Goal: Task Accomplishment & Management: Use online tool/utility

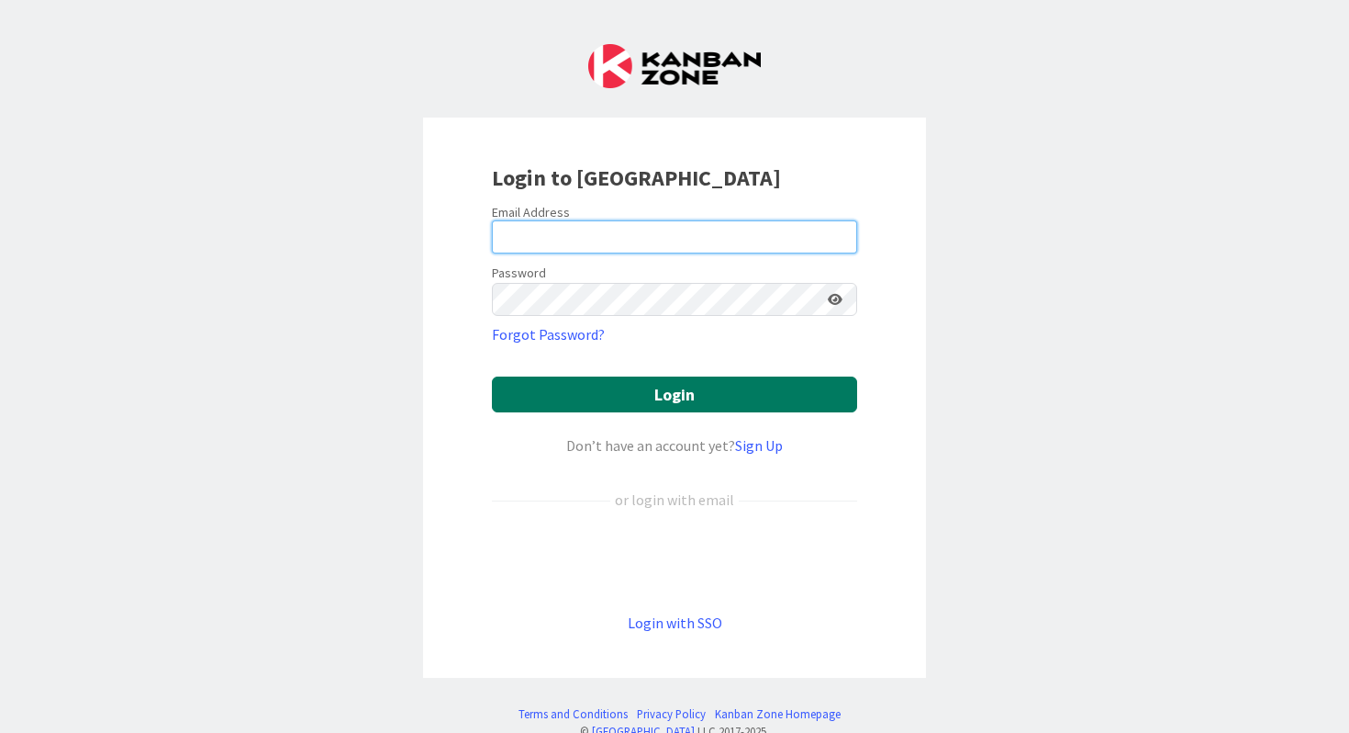
type input "[EMAIL_ADDRESS][PERSON_NAME][DOMAIN_NAME]"
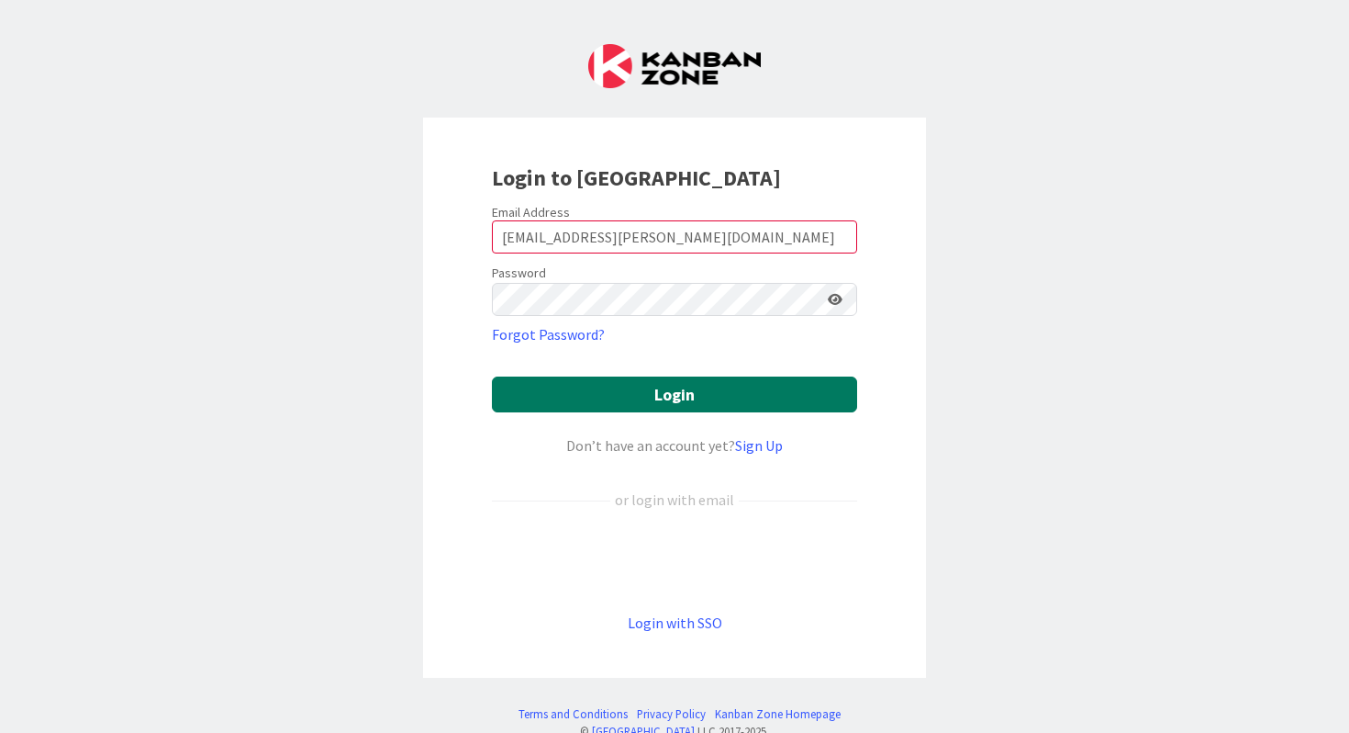
click at [643, 383] on button "Login" at bounding box center [674, 394] width 365 height 36
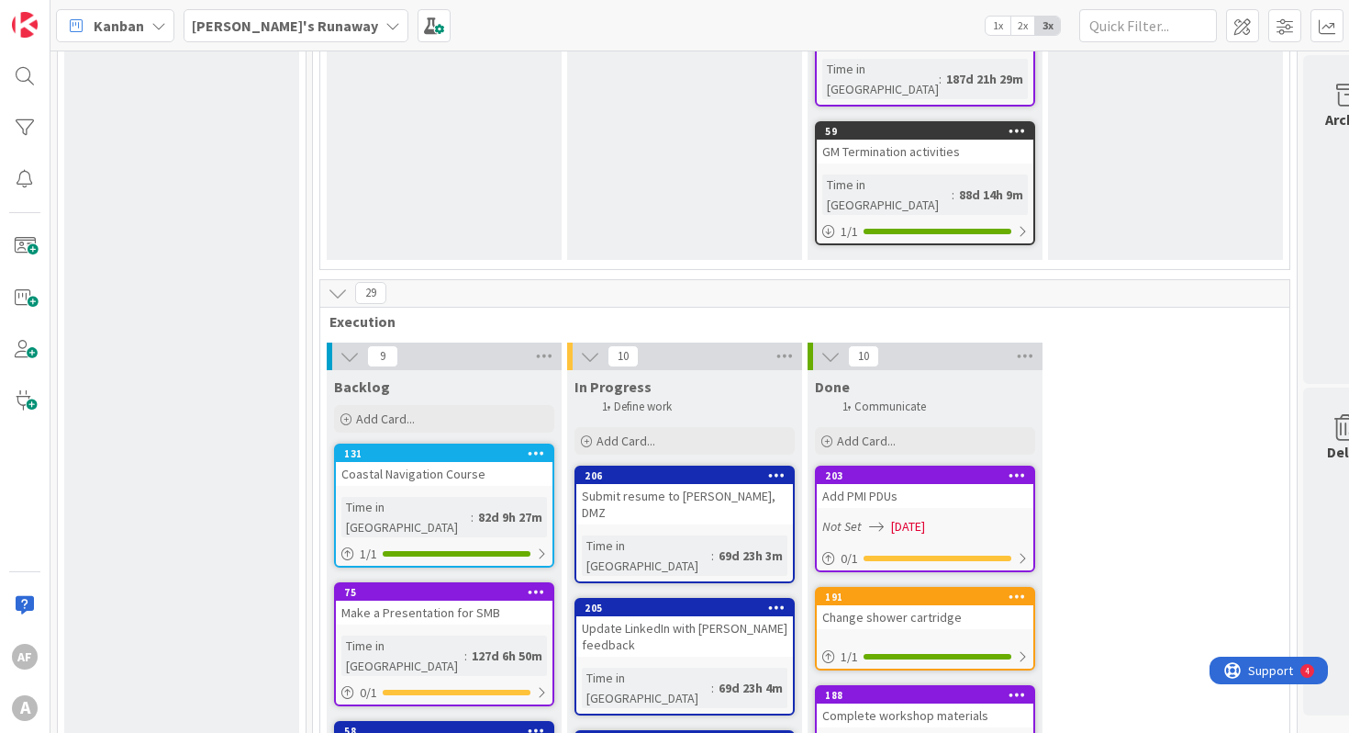
scroll to position [957, 0]
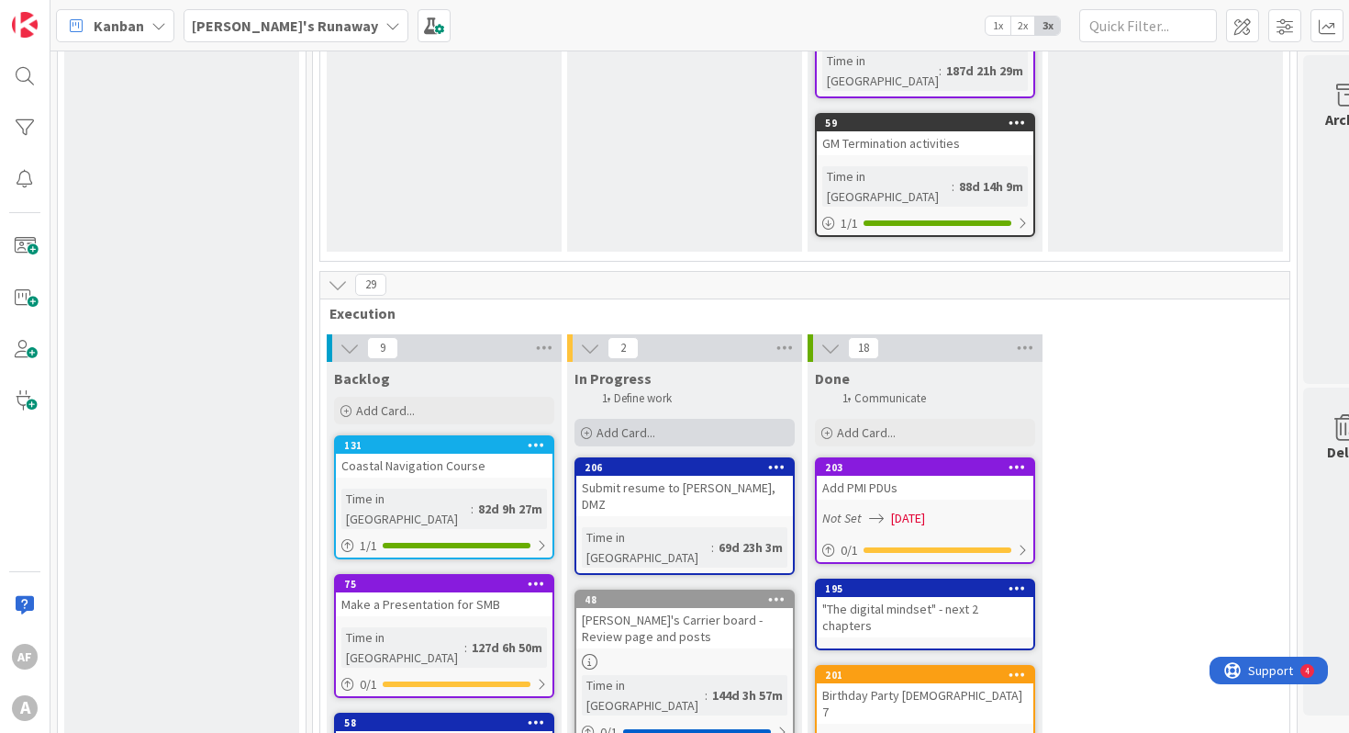
click at [630, 424] on span "Add Card..." at bounding box center [626, 432] width 59 height 17
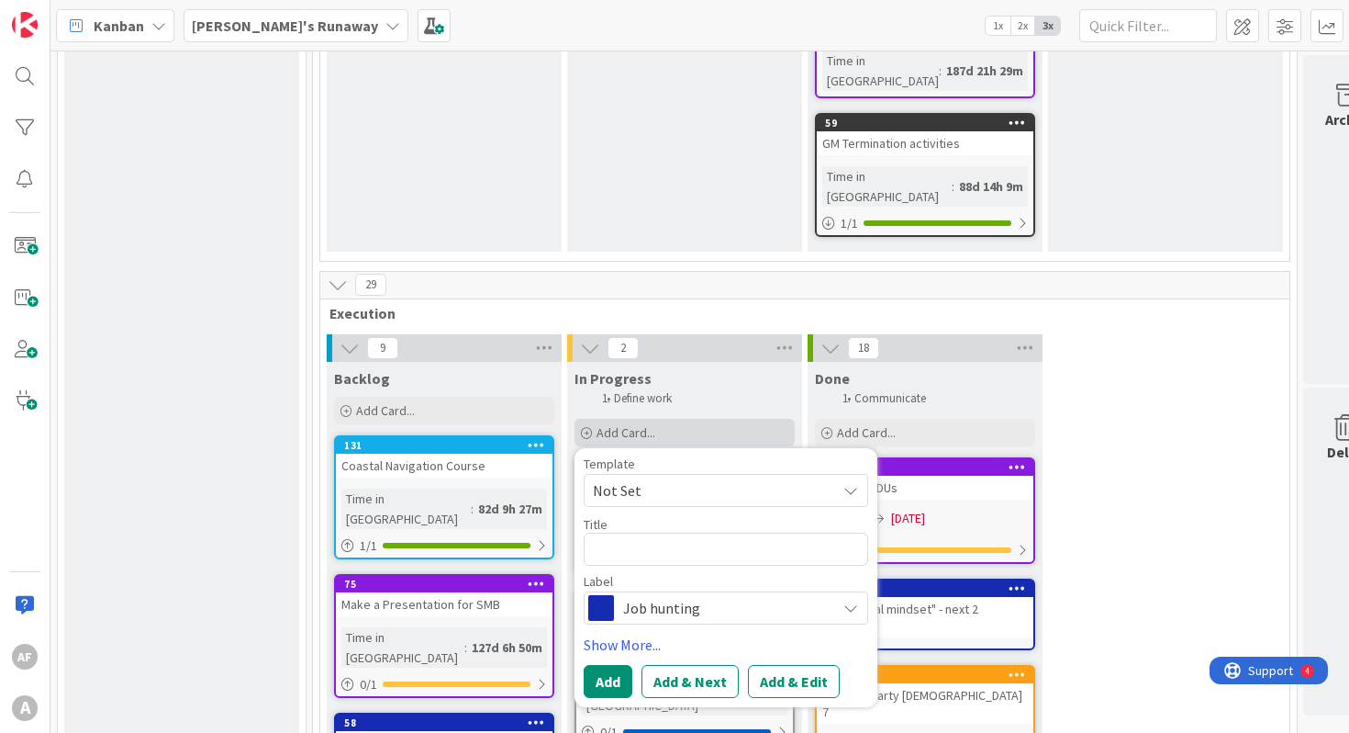
type textarea "x"
type textarea "D"
type textarea "x"
type textarea "Dr"
type textarea "x"
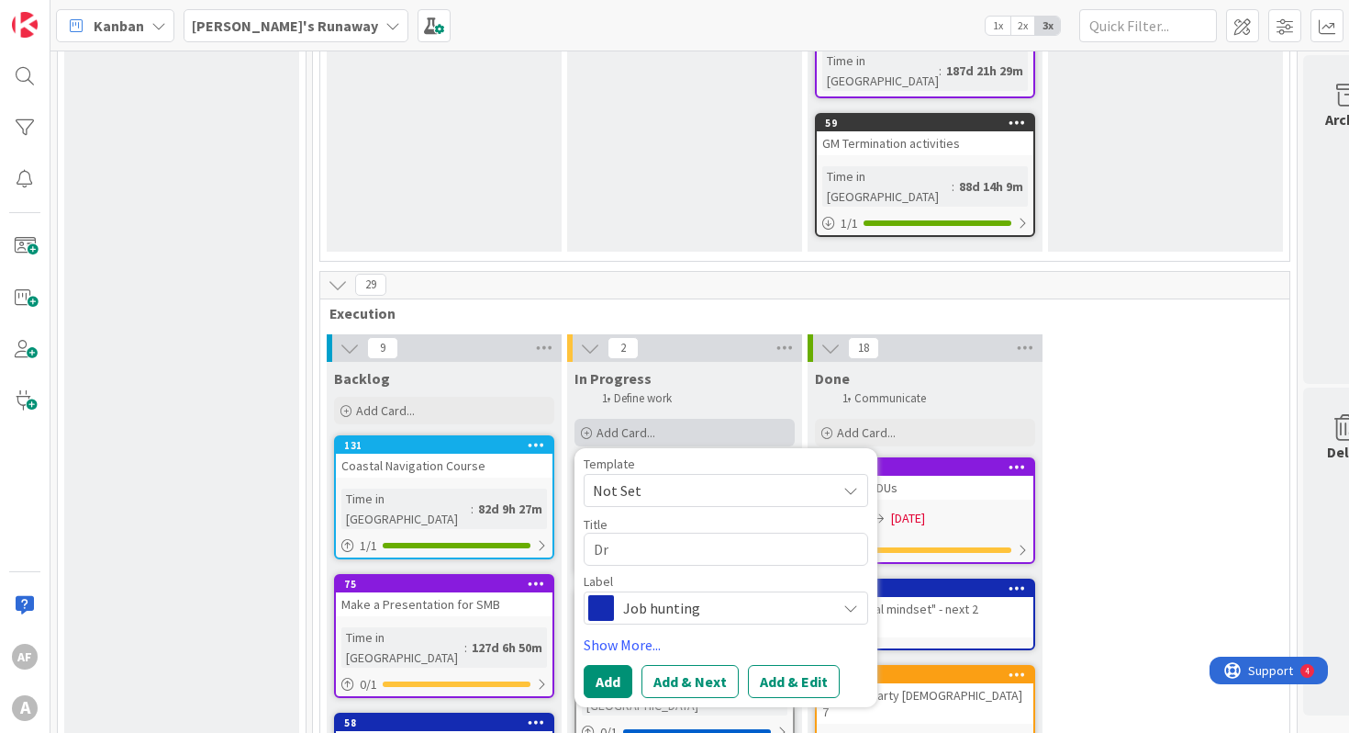
type textarea "Dra"
type textarea "x"
type textarea "Draf"
type textarea "x"
type textarea "Draft"
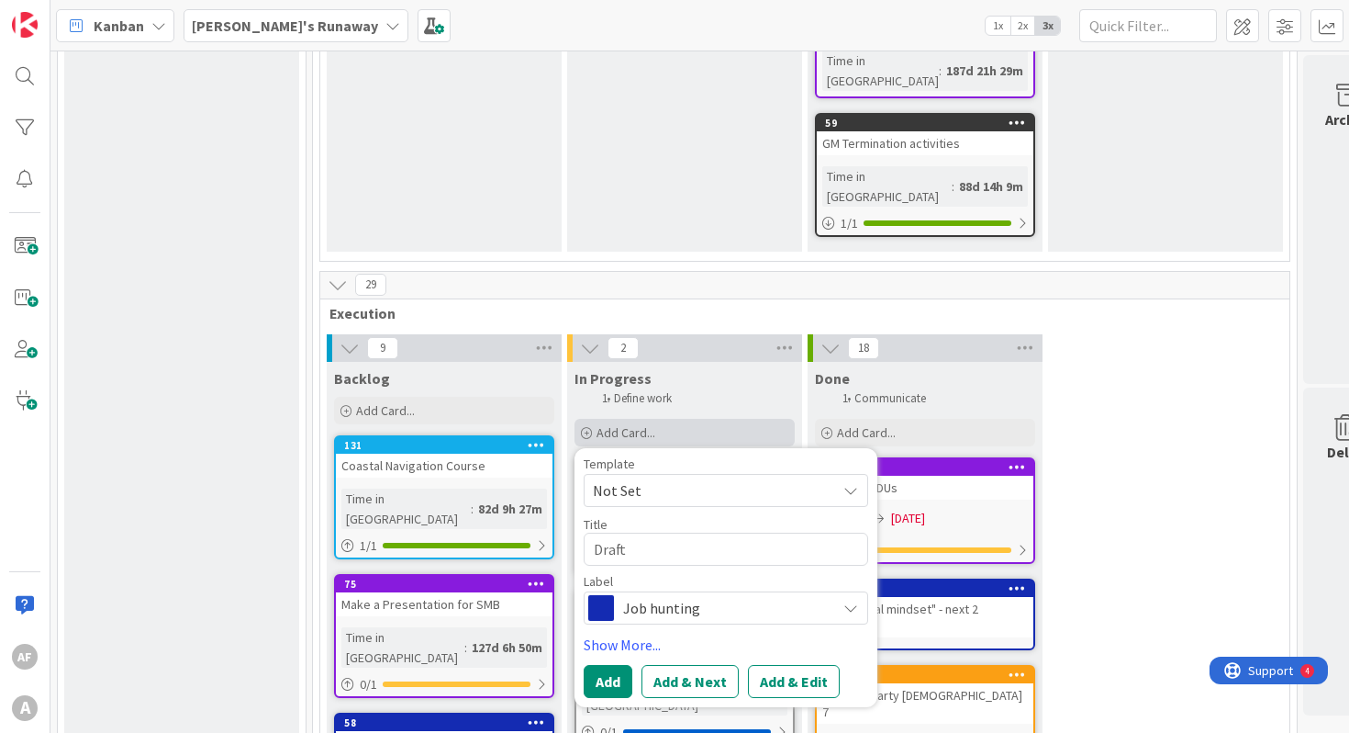
type textarea "x"
type textarea "Draft p"
type textarea "x"
type textarea "Draft pl"
type textarea "x"
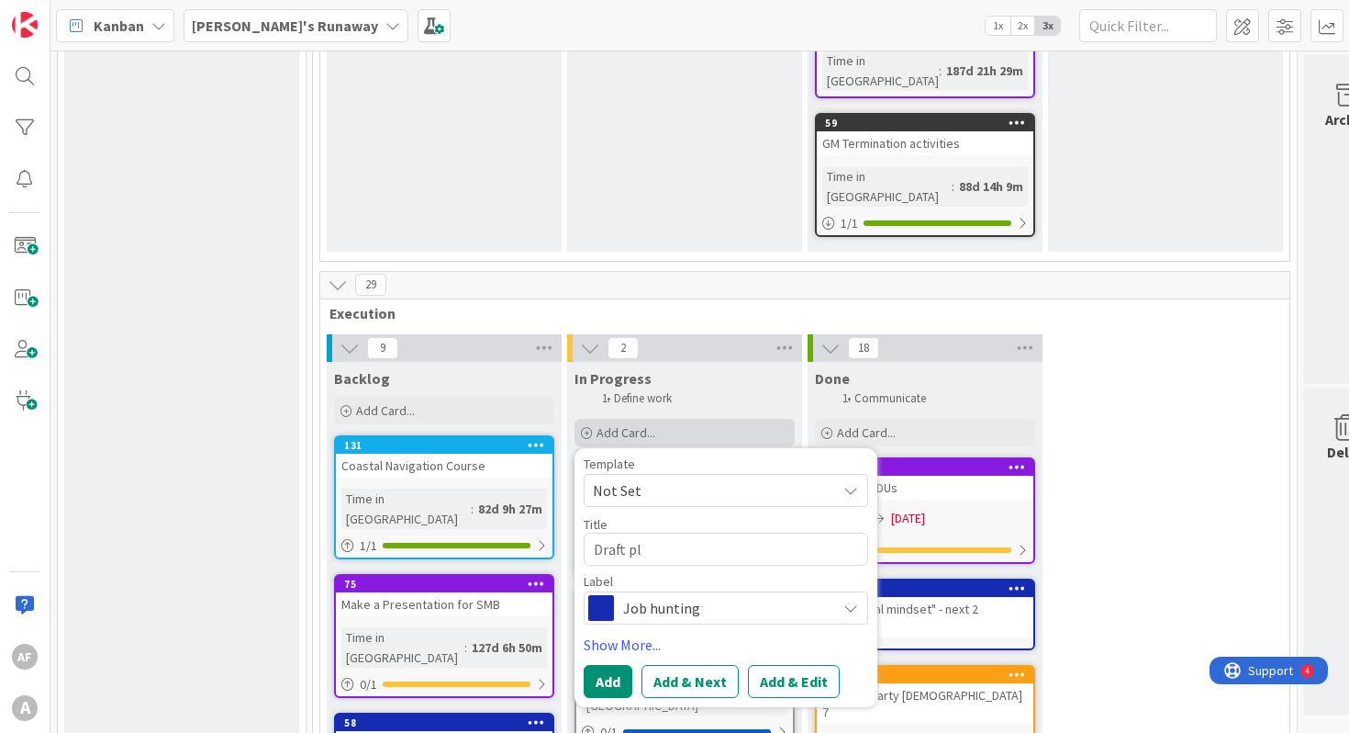
type textarea "Draft pla"
type textarea "x"
type textarea "Draft plan"
type textarea "x"
type textarea "Draft plan"
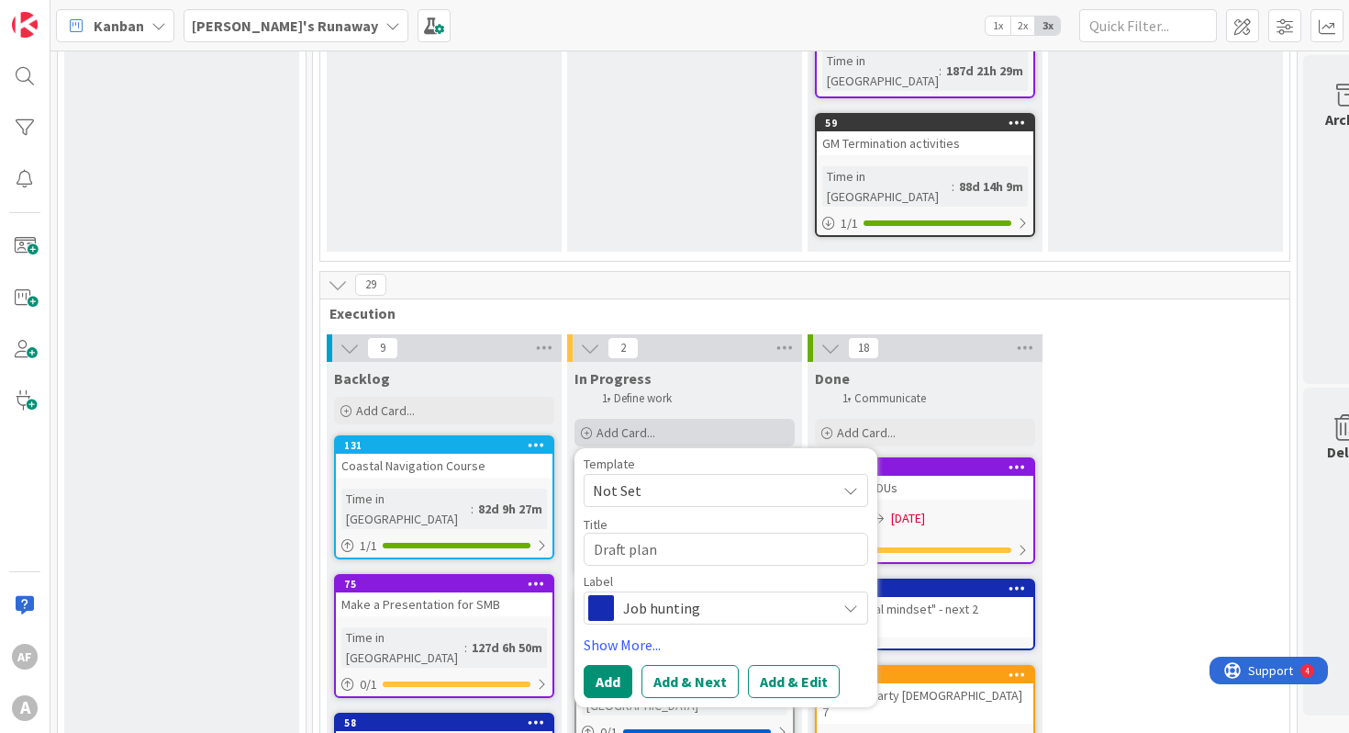
type textarea "x"
type textarea "Draft plan f"
type textarea "x"
type textarea "Draft plan fo"
type textarea "x"
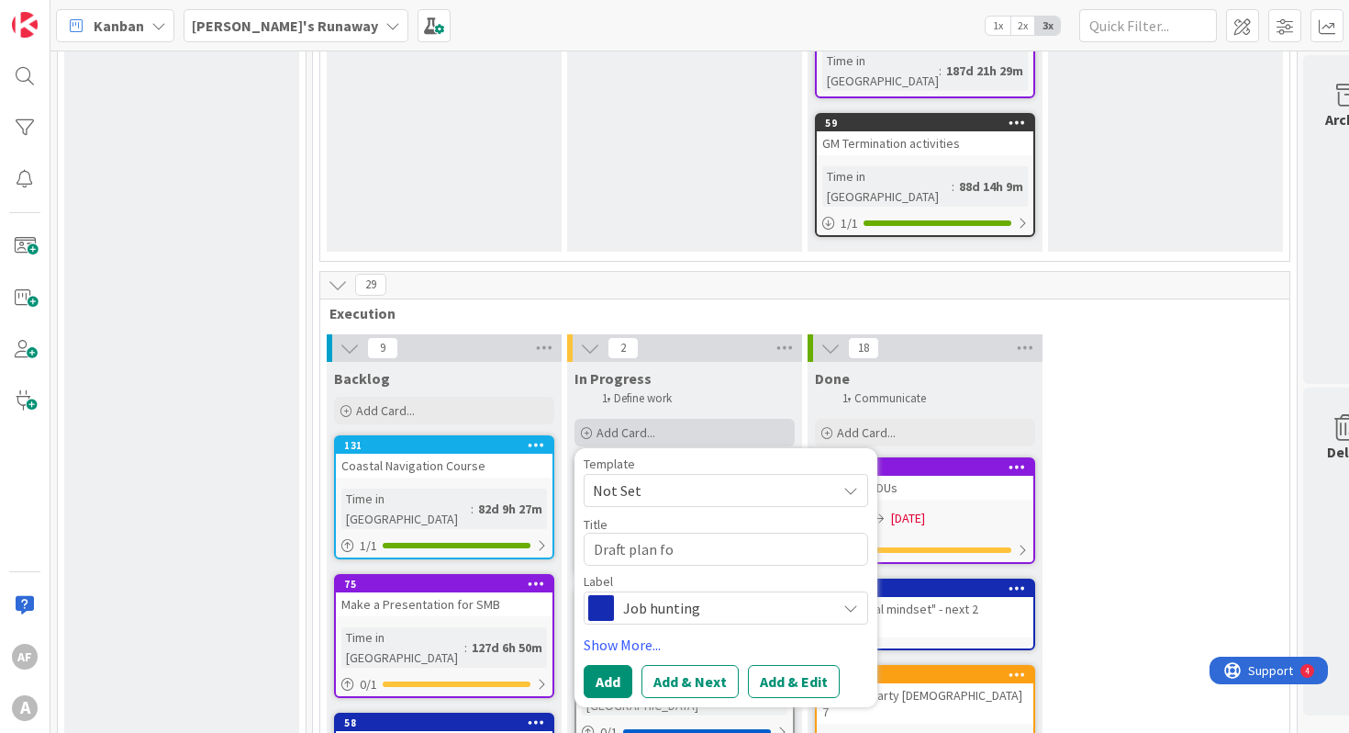
type textarea "Draft plan for"
type textarea "x"
type textarea "Draft plan for"
type textarea "x"
type textarea "Draft plan for S"
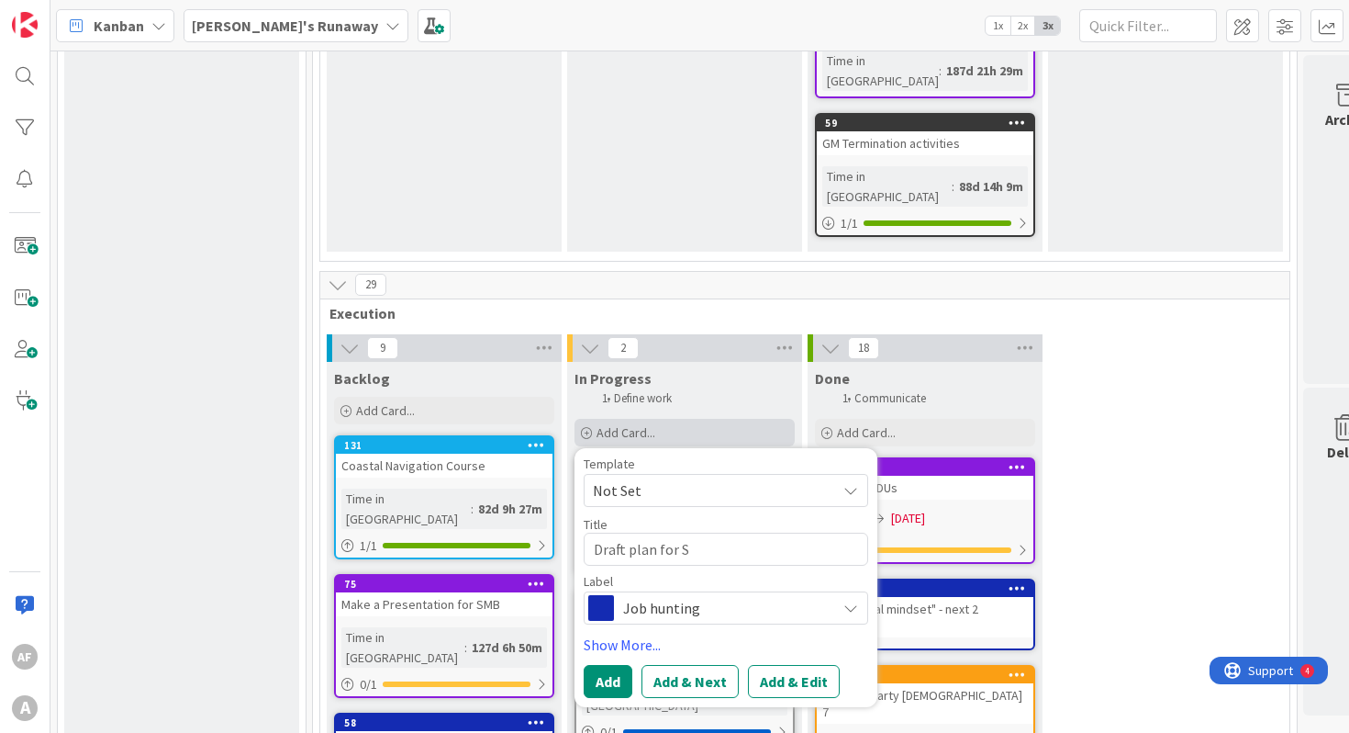
type textarea "x"
type textarea "Draft plan for Sa"
type textarea "x"
type textarea "Draft plan for Sai"
type textarea "x"
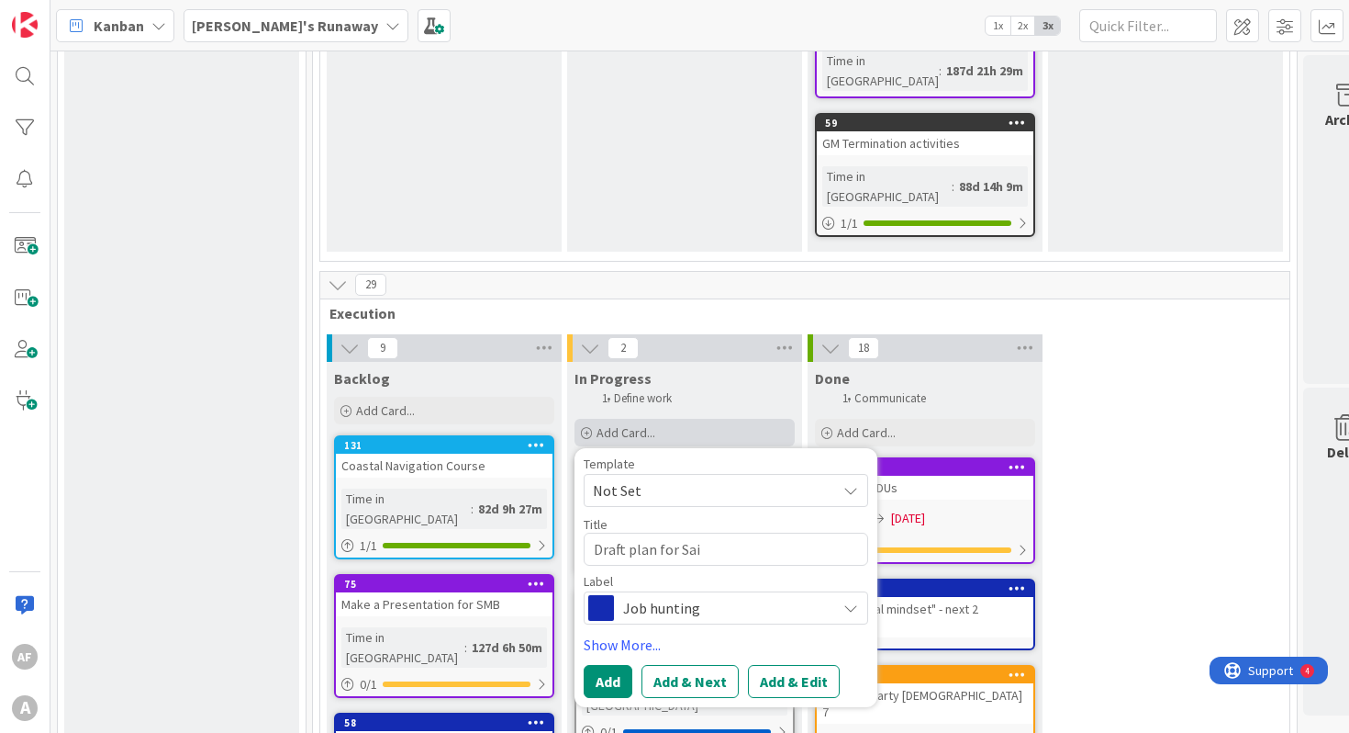
type textarea "Draft plan for Sail"
type textarea "x"
type textarea "Draft plan for [PERSON_NAME]"
type textarea "x"
type textarea "Draft plan for Sailing"
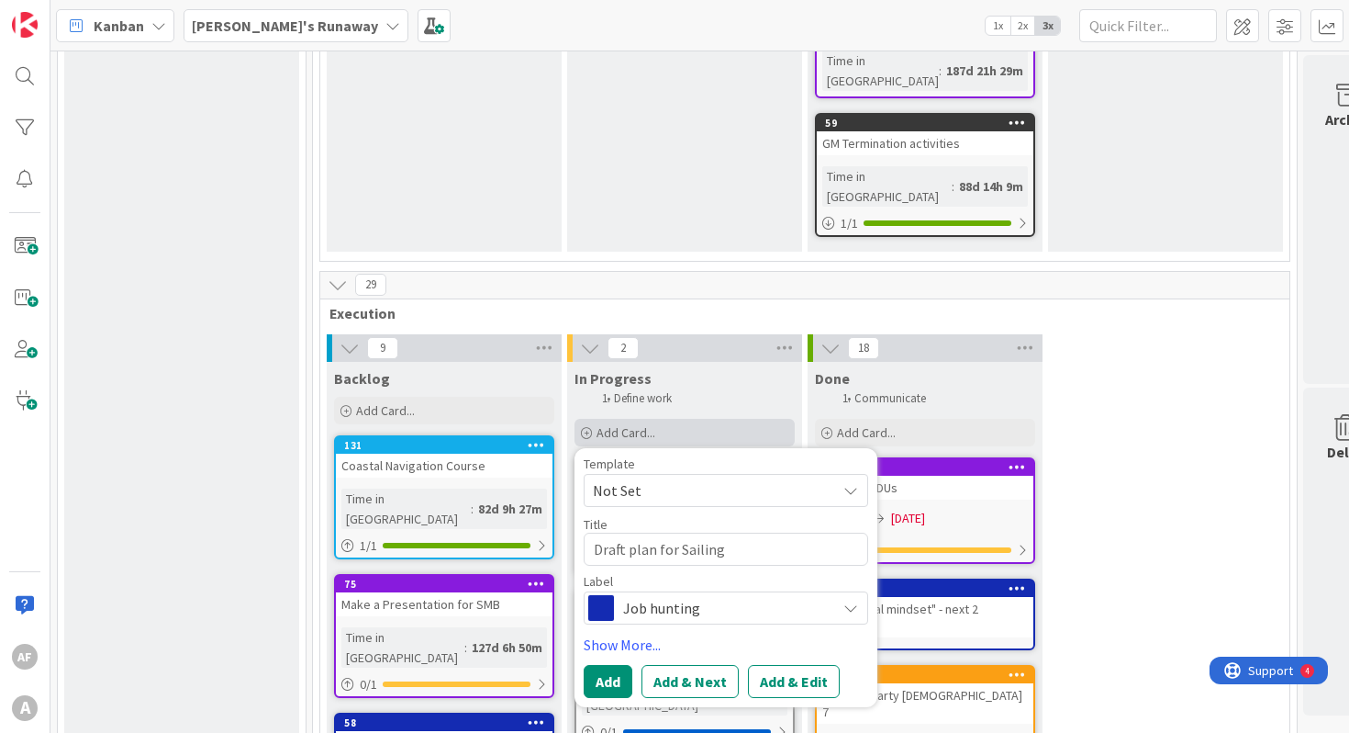
type textarea "x"
type textarea "Draft plan for Sailing"
type textarea "x"
type textarea "Draft plan for Sailing t"
type textarea "x"
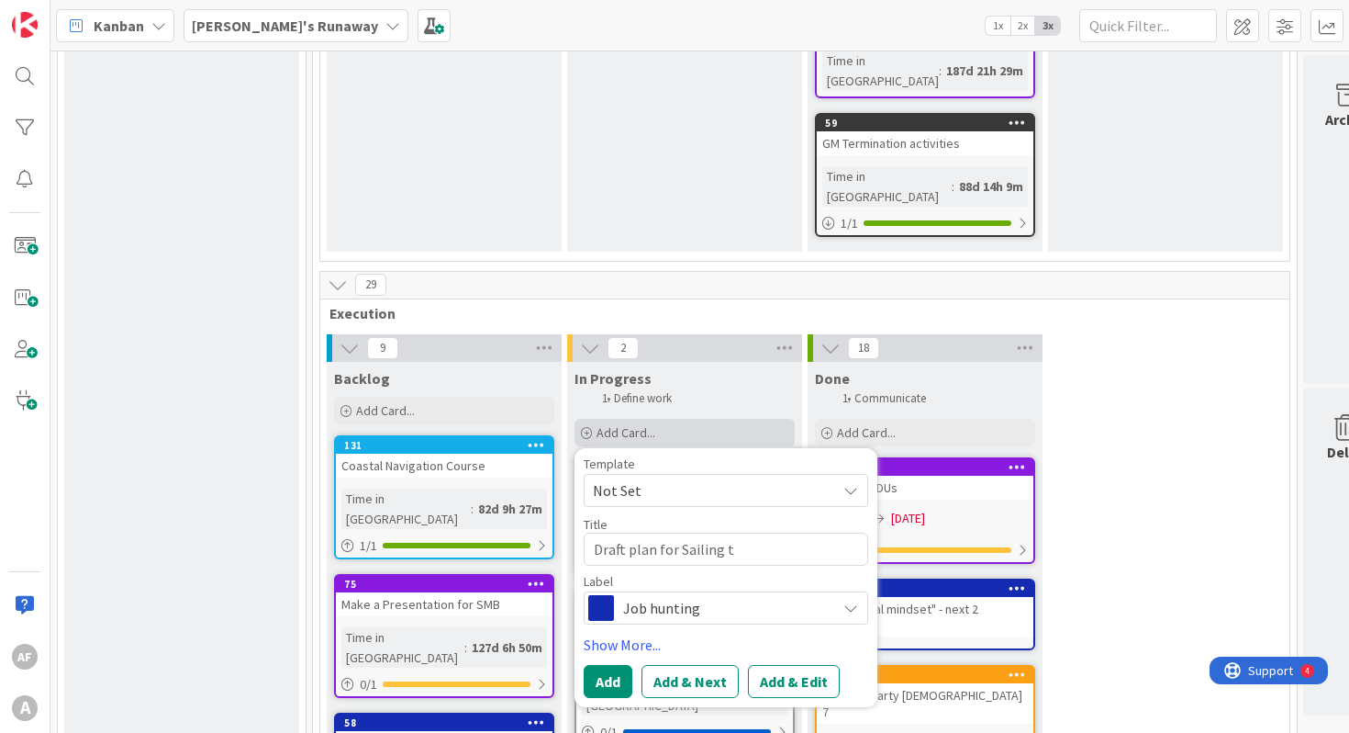
type textarea "Draft plan for Sailing tr"
type textarea "x"
type textarea "Draft plan for Sailing tri"
type textarea "x"
type textarea "Draft plan for Sailing trip"
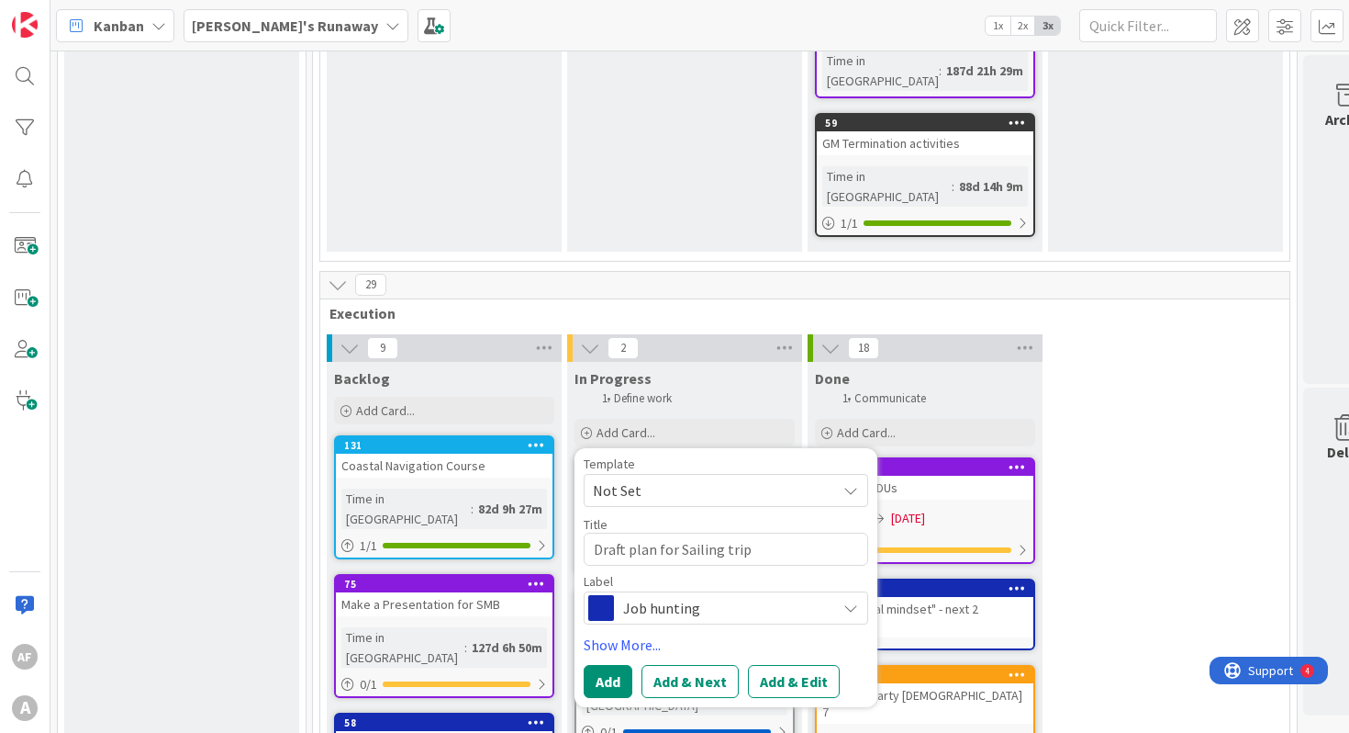
click at [700, 595] on span "Job hunting" at bounding box center [725, 608] width 204 height 26
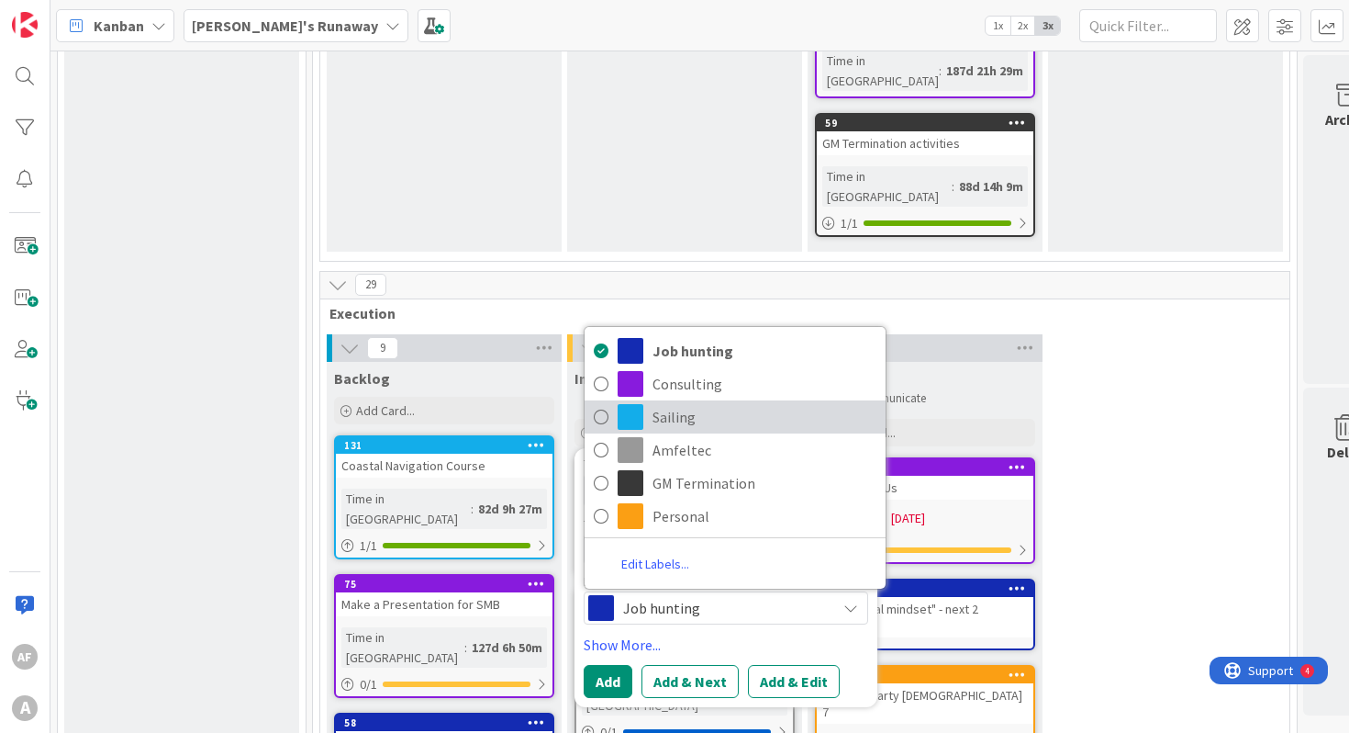
click at [698, 403] on span "Sailing" at bounding box center [765, 417] width 224 height 28
type textarea "x"
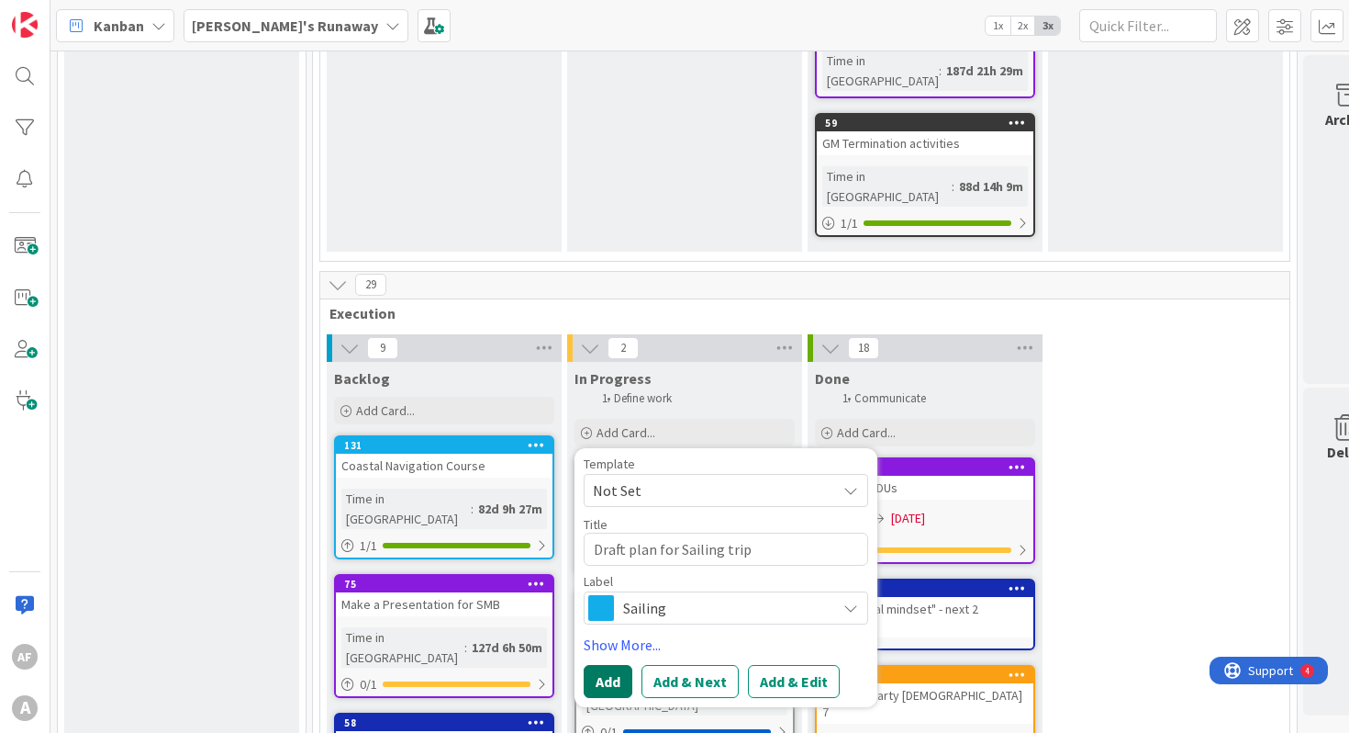
click at [612, 665] on button "Add" at bounding box center [608, 681] width 49 height 33
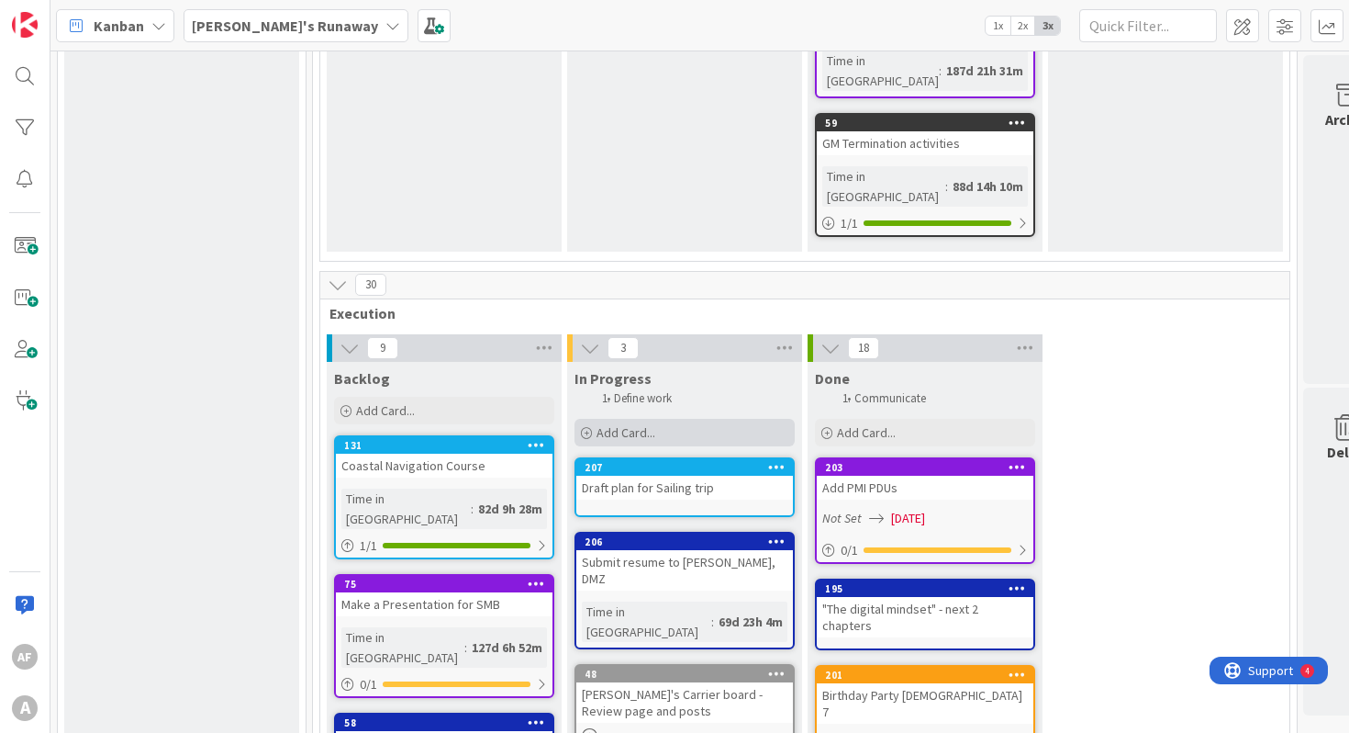
click at [632, 424] on span "Add Card..." at bounding box center [626, 432] width 59 height 17
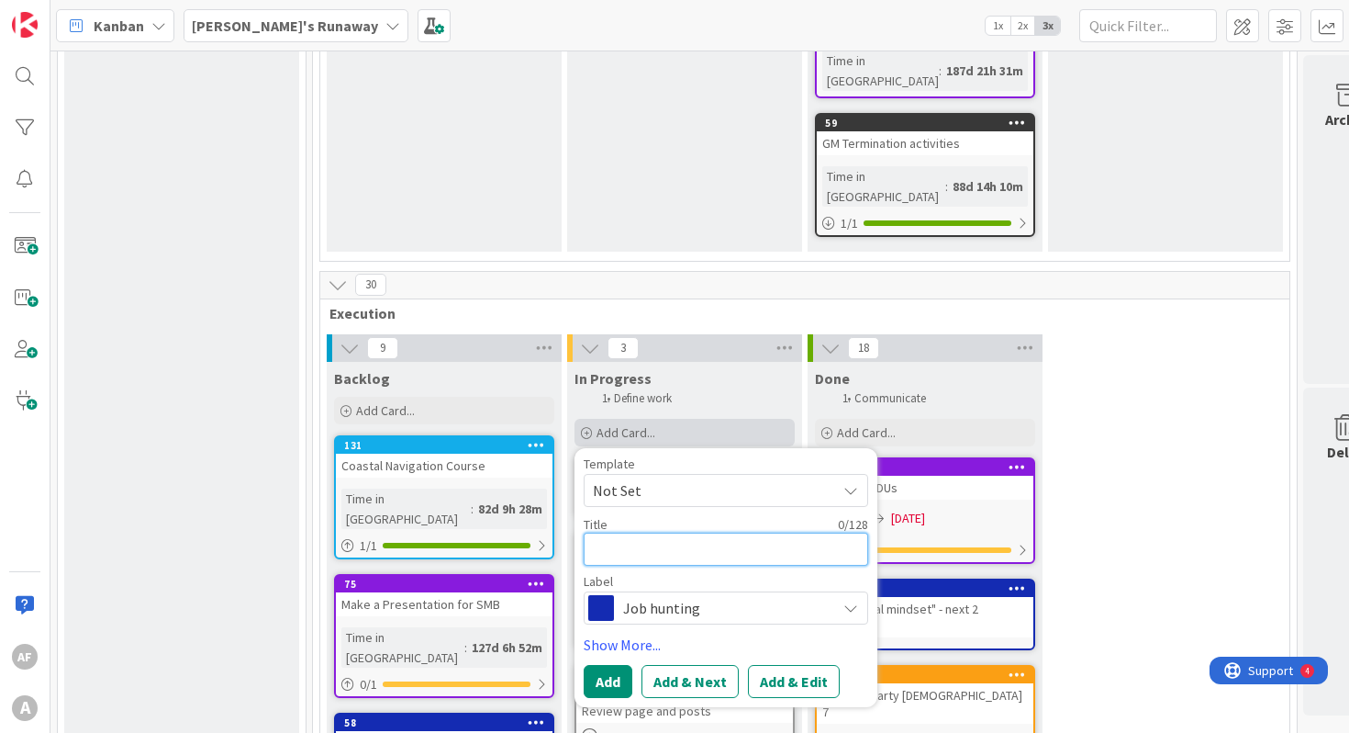
type textarea "x"
type textarea "R"
type textarea "x"
type textarea "Re"
type textarea "x"
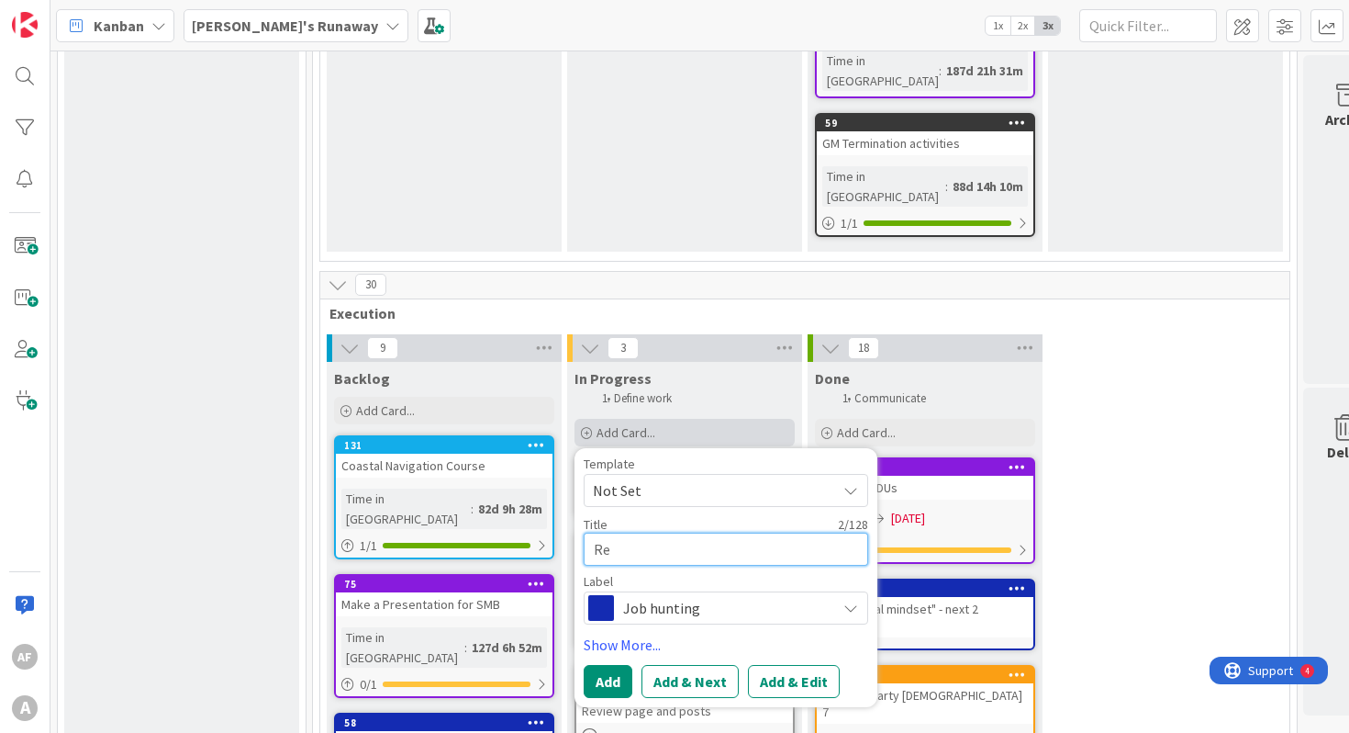
type textarea "Rev"
type textarea "x"
type textarea "Revi"
type textarea "x"
type textarea "Revie"
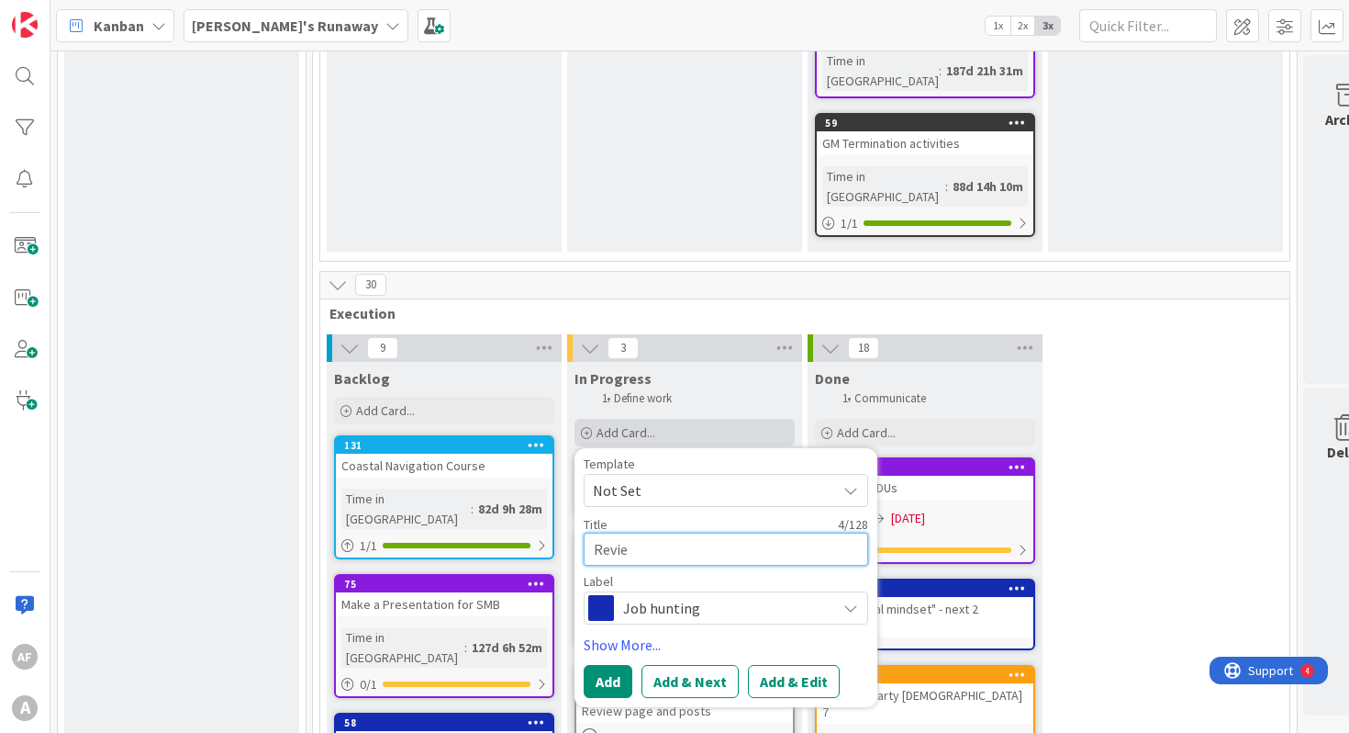
type textarea "x"
type textarea "Review"
type textarea "x"
type textarea "Review"
type textarea "x"
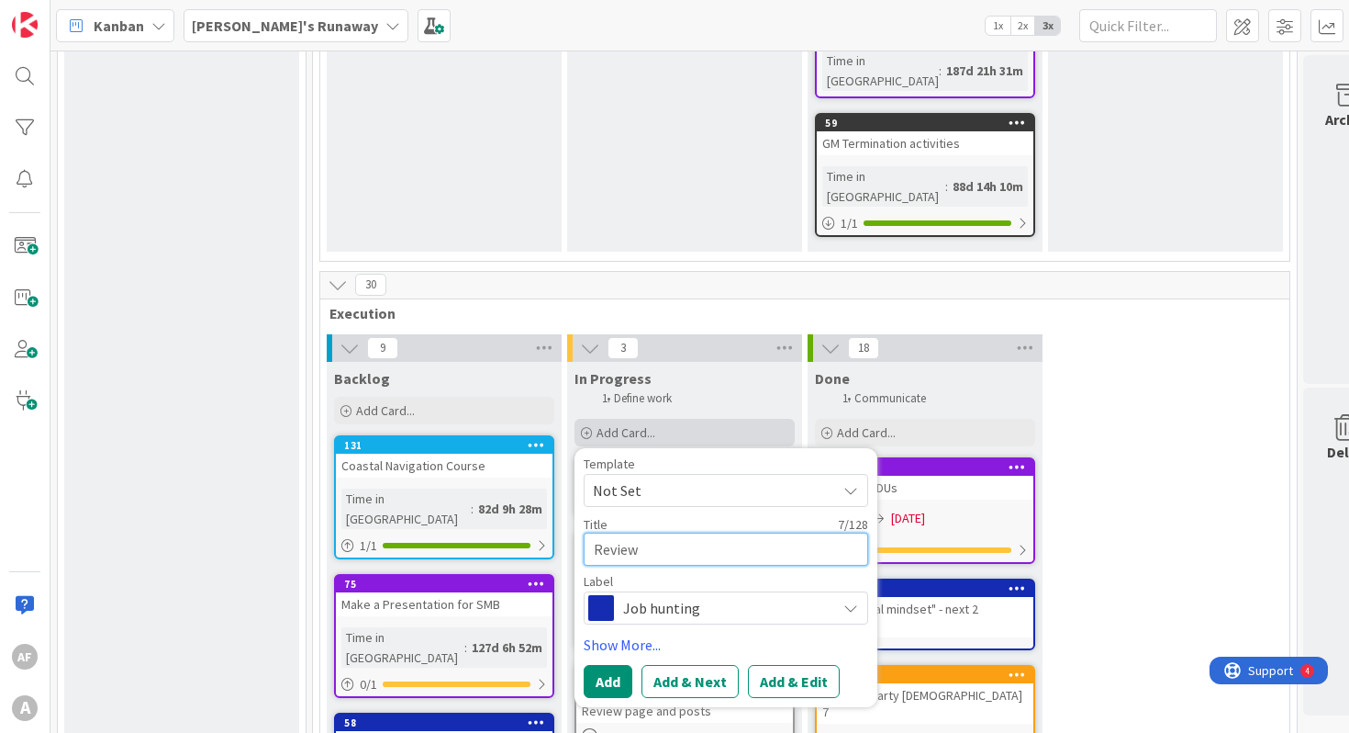
type textarea "Review C"
type textarea "x"
type textarea "Review CR"
type textarea "x"
type textarea "Review CRA"
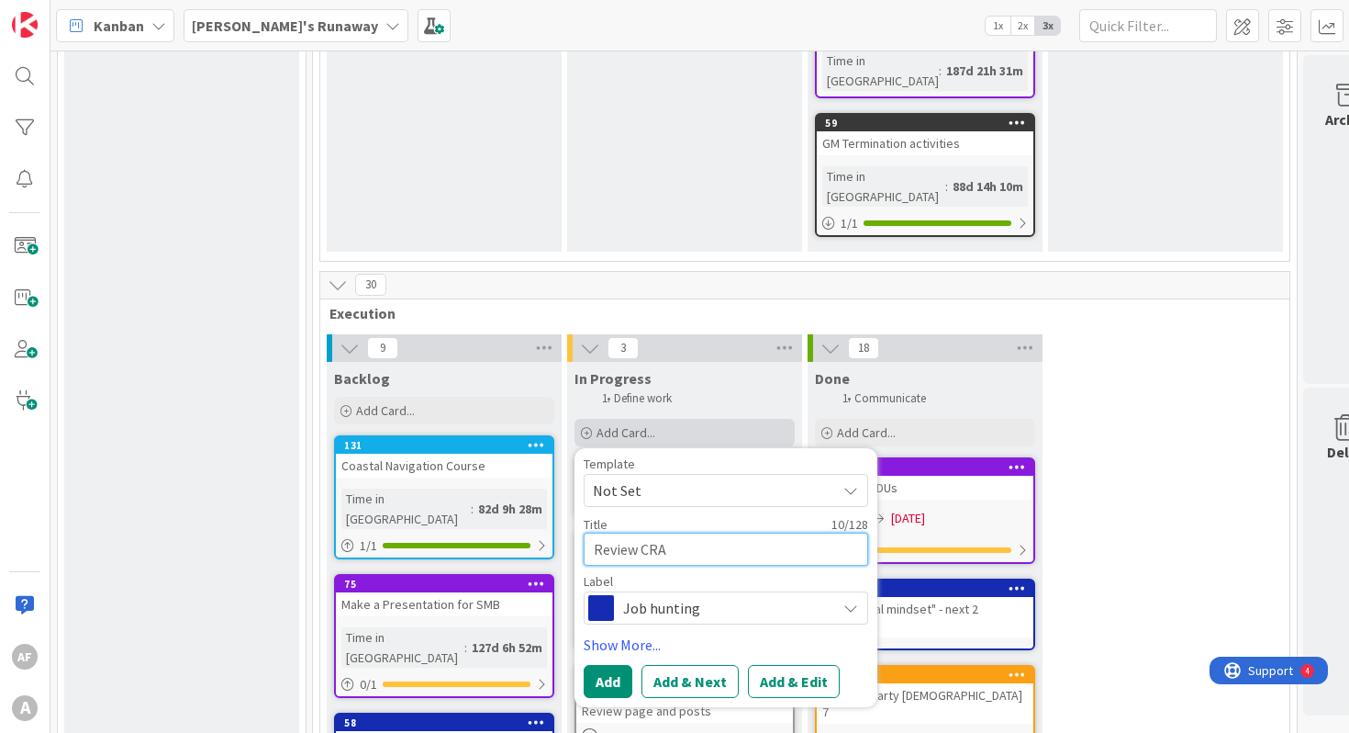
type textarea "x"
type textarea "Review CRA"
type textarea "x"
type textarea "Review CRA f"
type textarea "x"
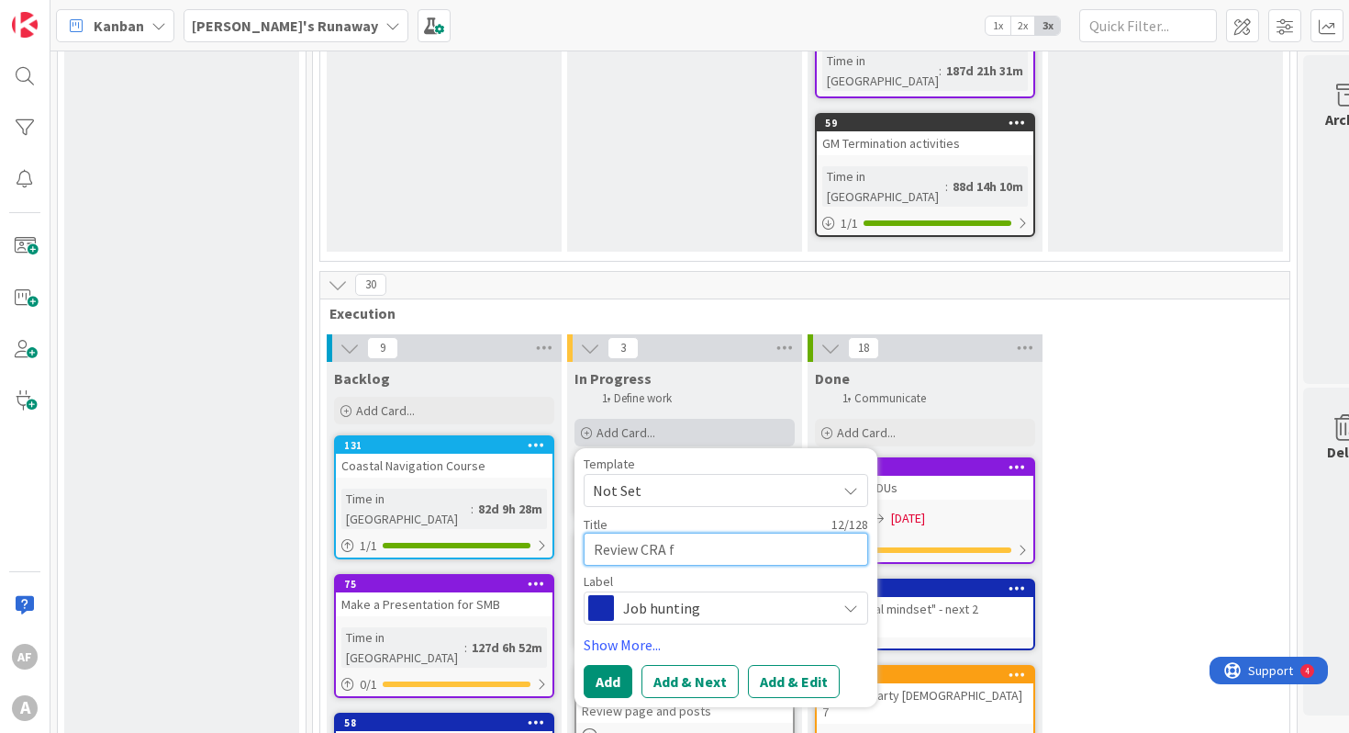
type textarea "Review CRA fe"
type textarea "x"
type textarea "Review CRA fee"
type textarea "x"
type textarea "Review CRA feed"
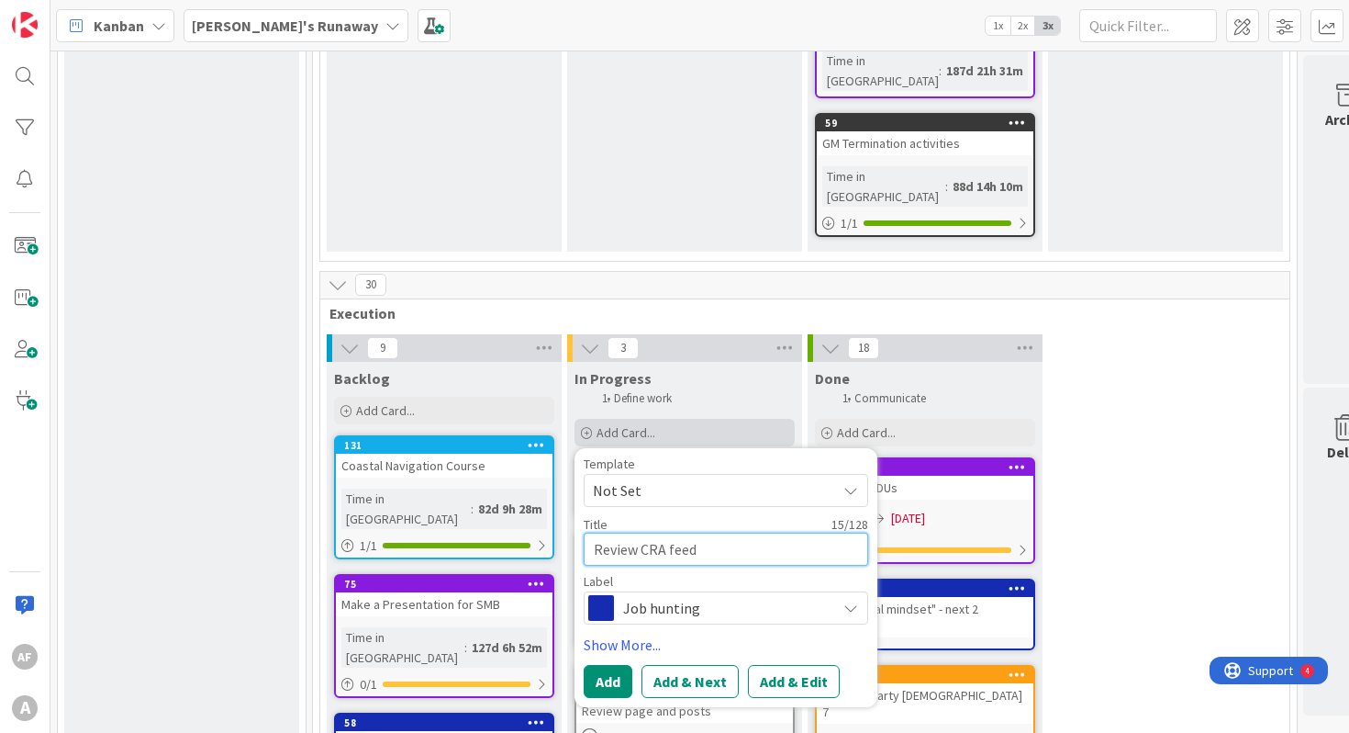
type textarea "x"
type textarea "Review CRA feedb"
type textarea "x"
type textarea "Review CRA feedba"
type textarea "x"
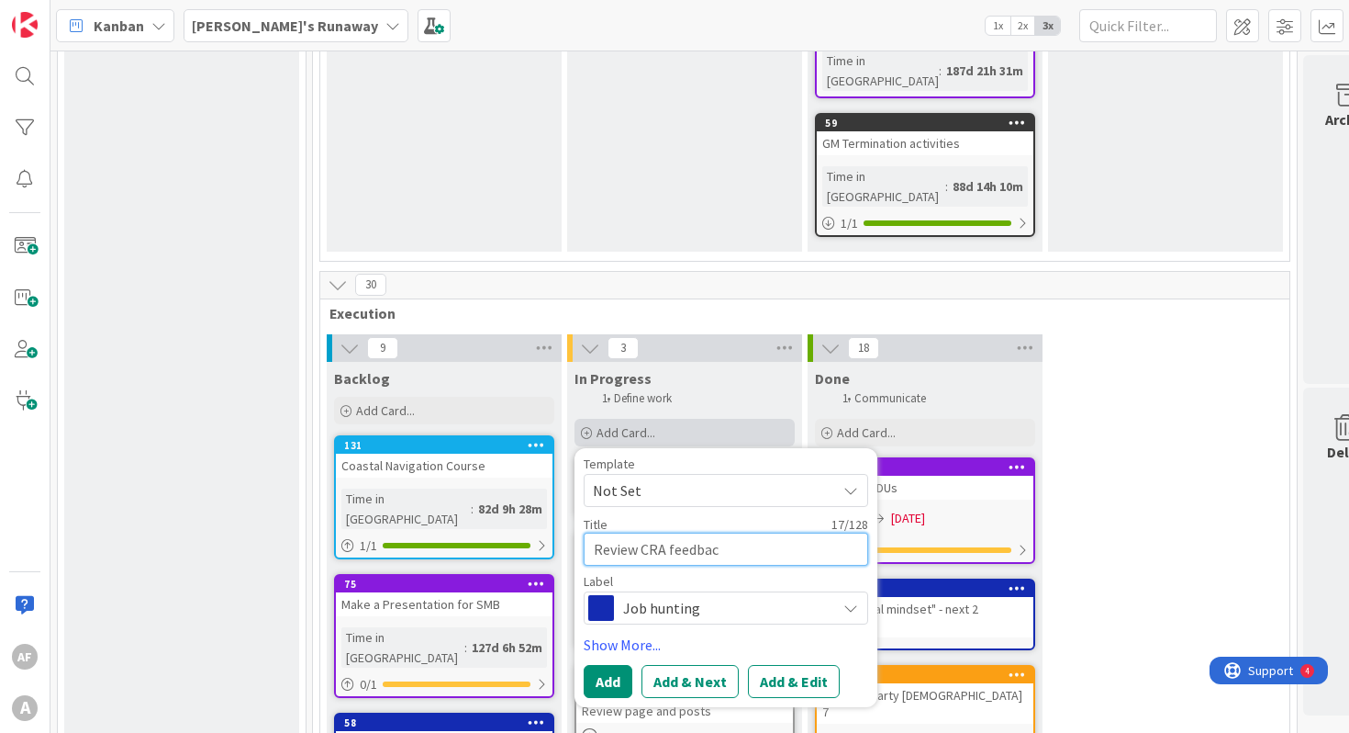
type textarea "Review CRA feedback"
type textarea "x"
type textarea "Review CRA feedback"
type textarea "x"
type textarea "Review CRA feedback a"
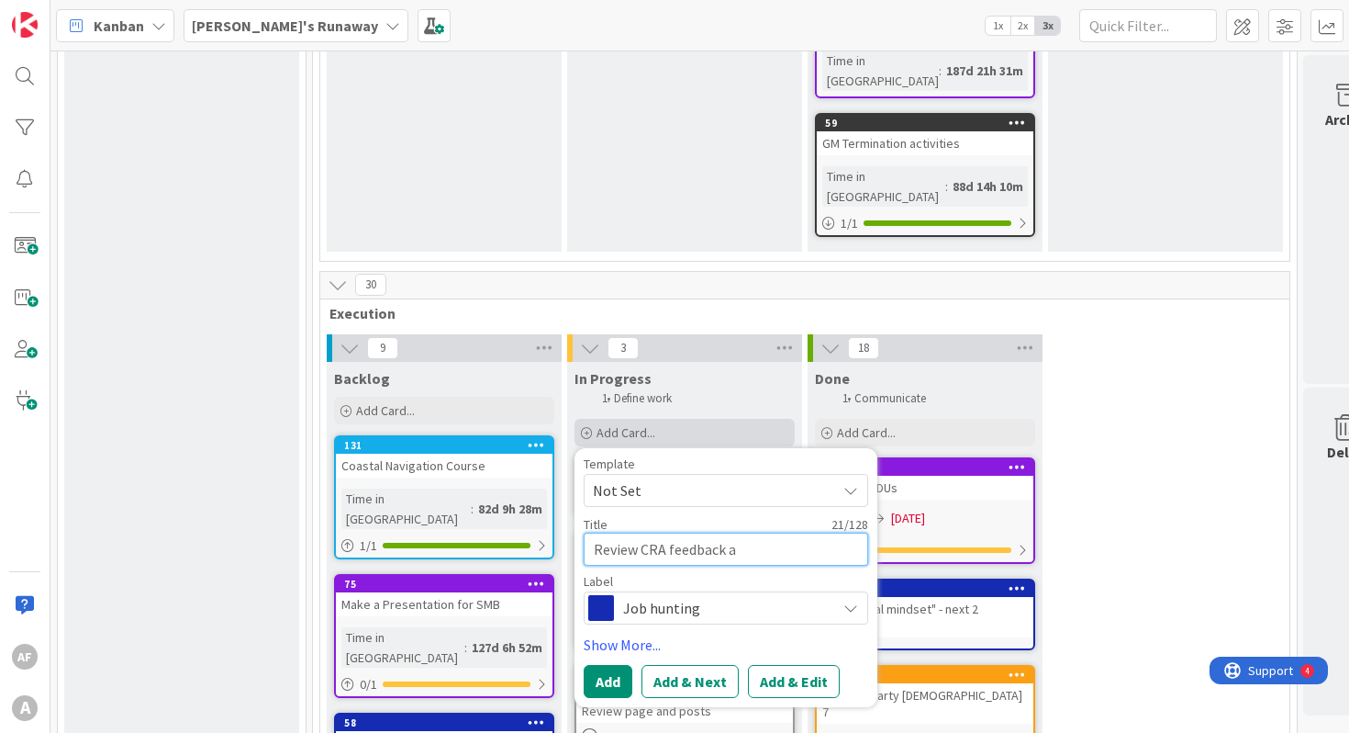
type textarea "x"
type textarea "Review CRA feedback ab"
type textarea "x"
type textarea "Review CRA feedback abou"
type textarea "x"
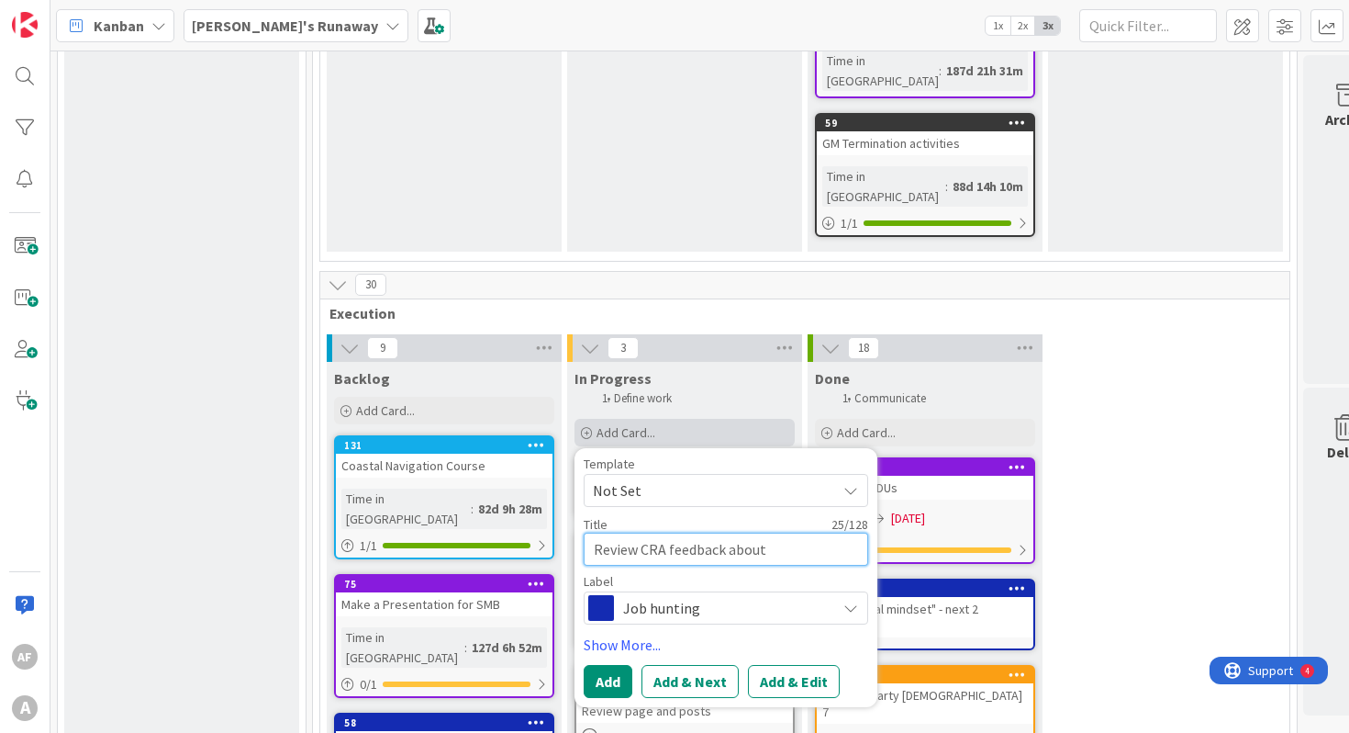
type textarea "Review CRA feedback about"
type textarea "x"
type textarea "Review CRA feedback about ~"
type textarea "x"
type textarea "Review CRA feedback about ~$"
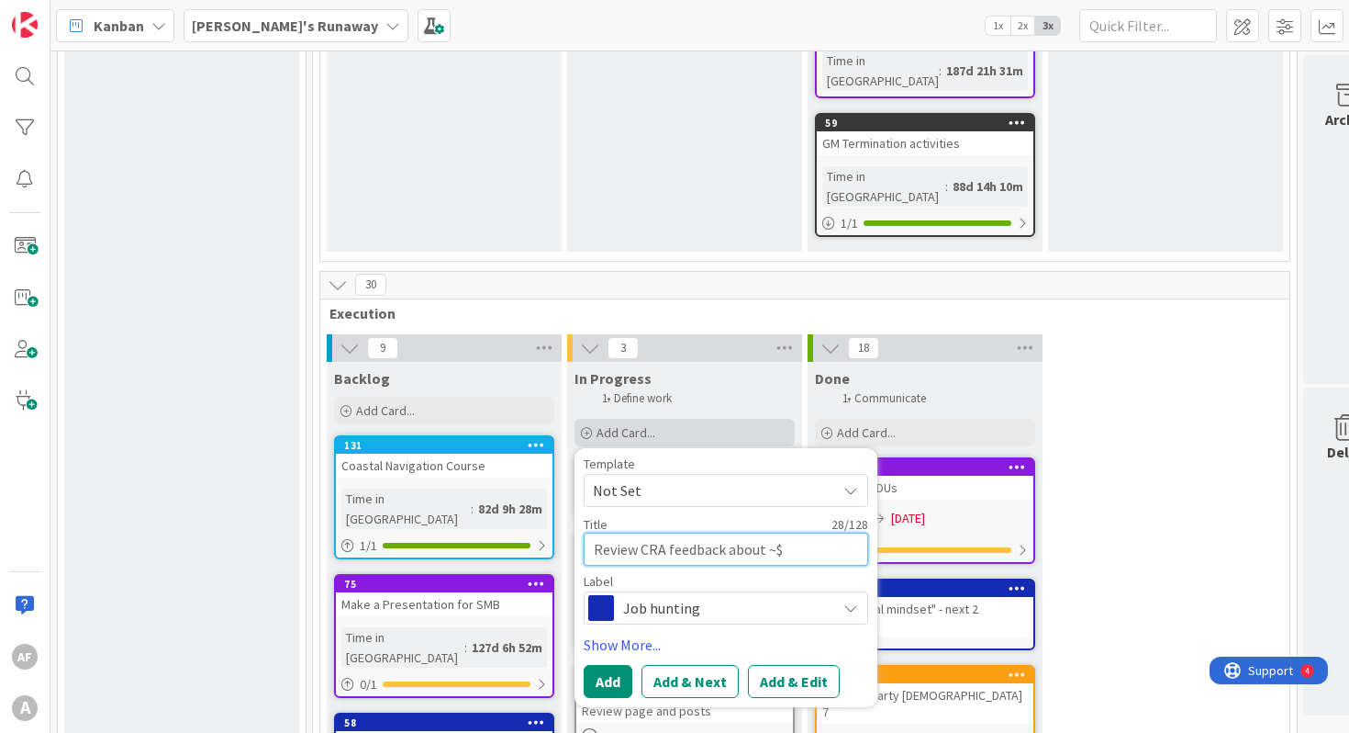
type textarea "x"
type textarea "Review CRA feedback about ~$4"
type textarea "x"
type textarea "Review CRA feedback about ~$41"
type textarea "x"
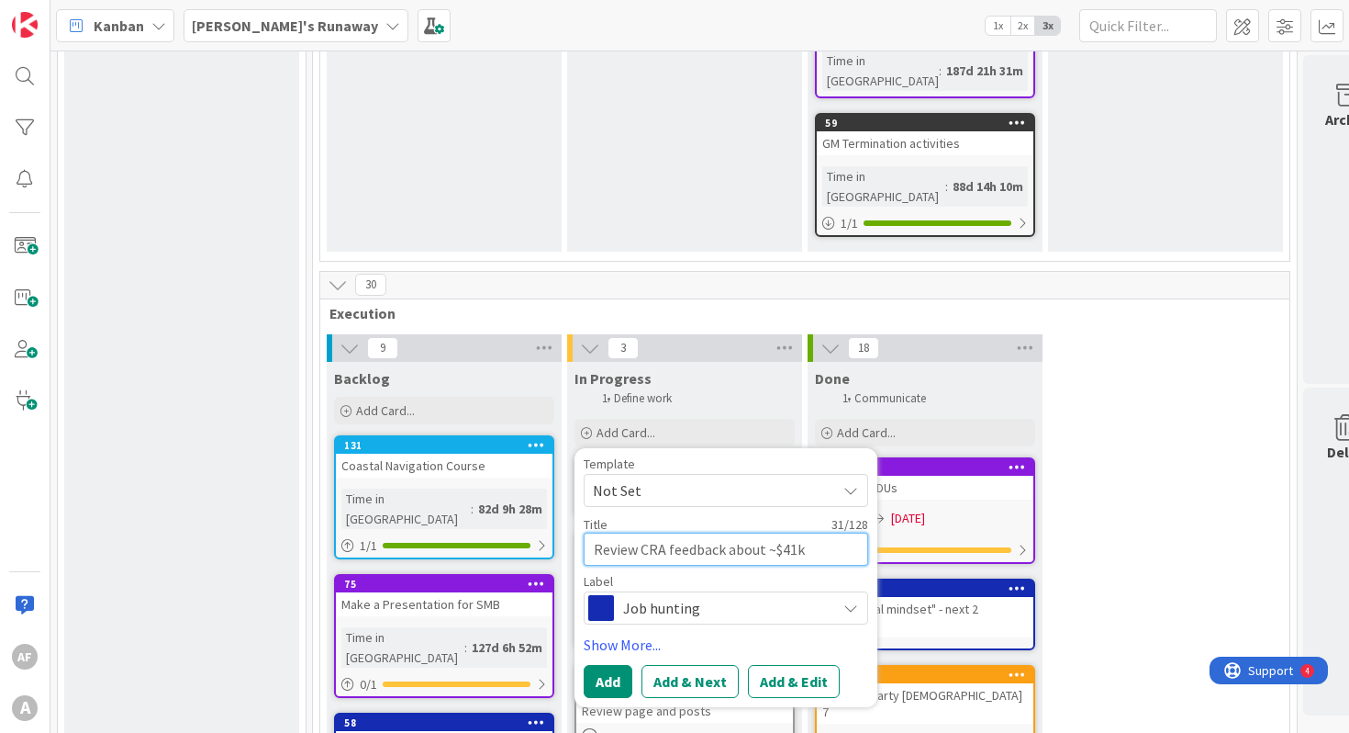
type textarea "Review CRA feedback about ~$41k"
click at [667, 595] on span "Job hunting" at bounding box center [725, 608] width 204 height 26
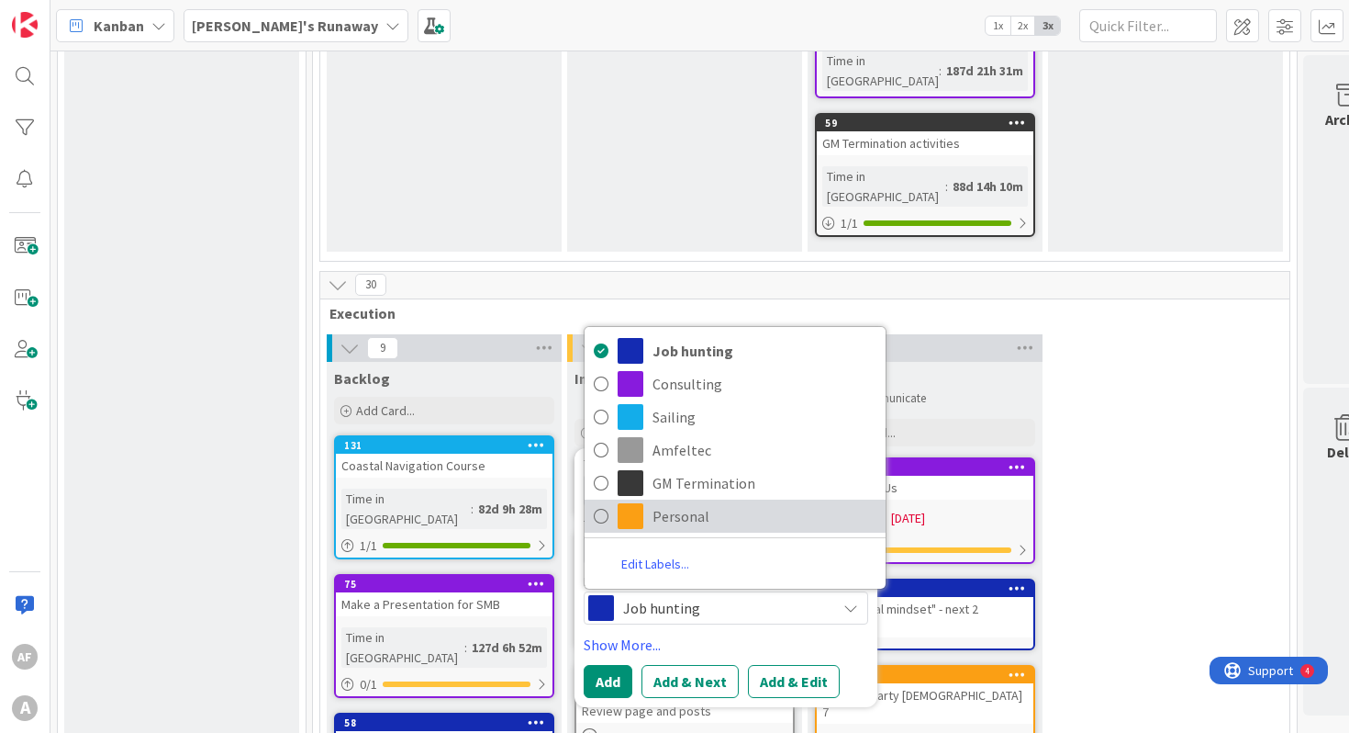
click at [711, 502] on span "Personal" at bounding box center [765, 516] width 224 height 28
type textarea "x"
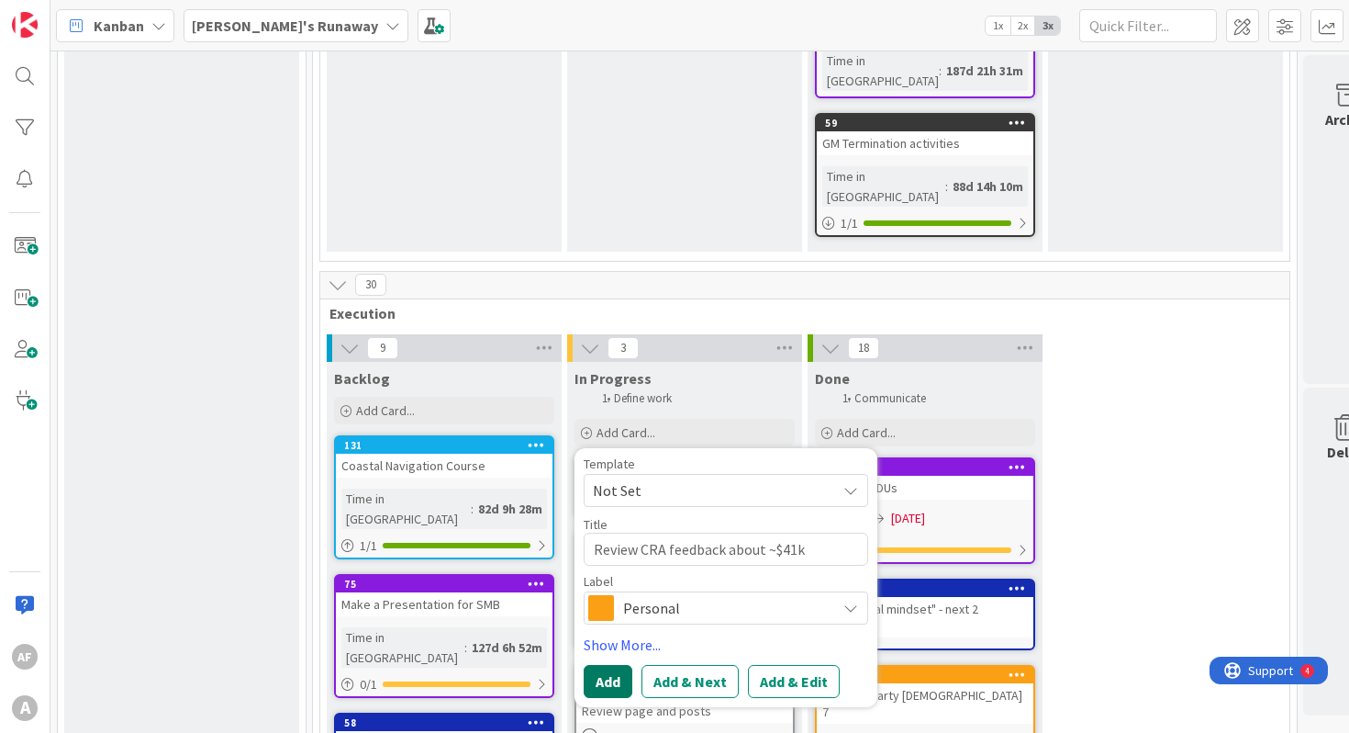
click at [611, 665] on button "Add" at bounding box center [608, 681] width 49 height 33
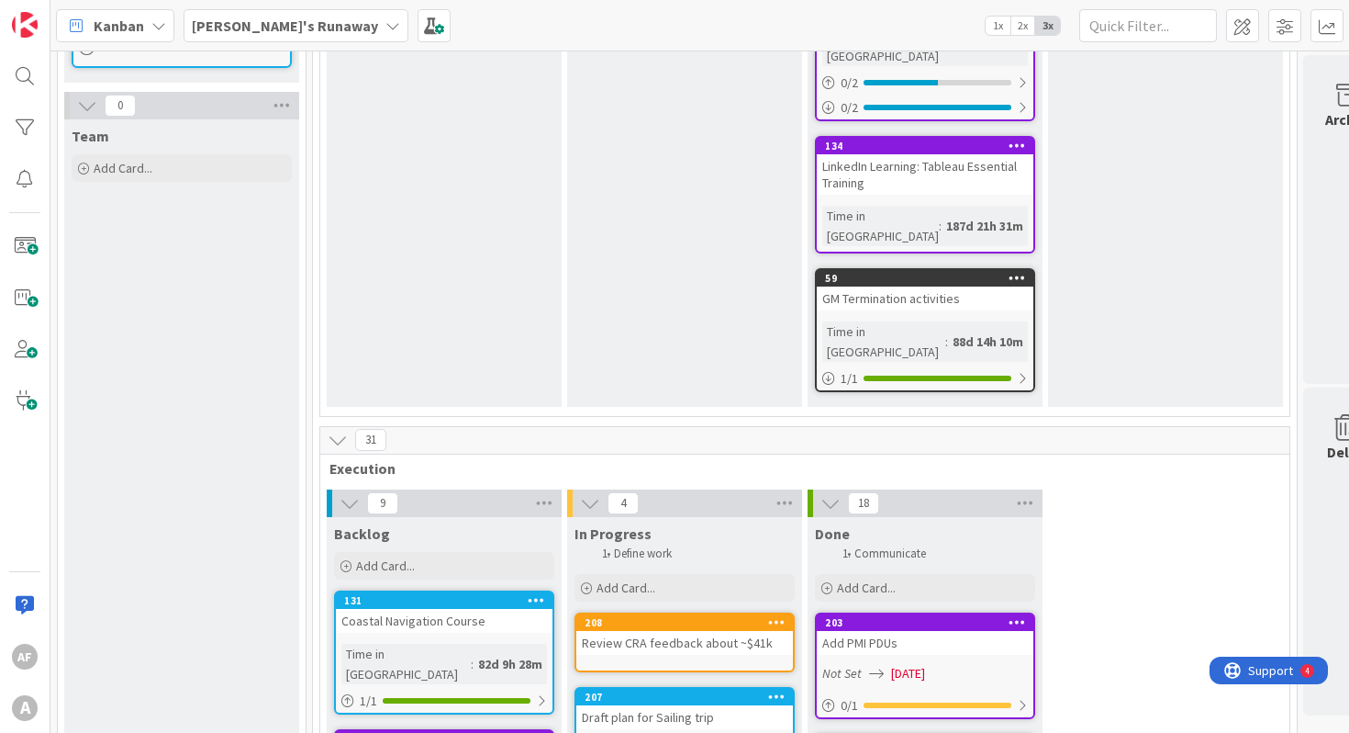
scroll to position [769, 0]
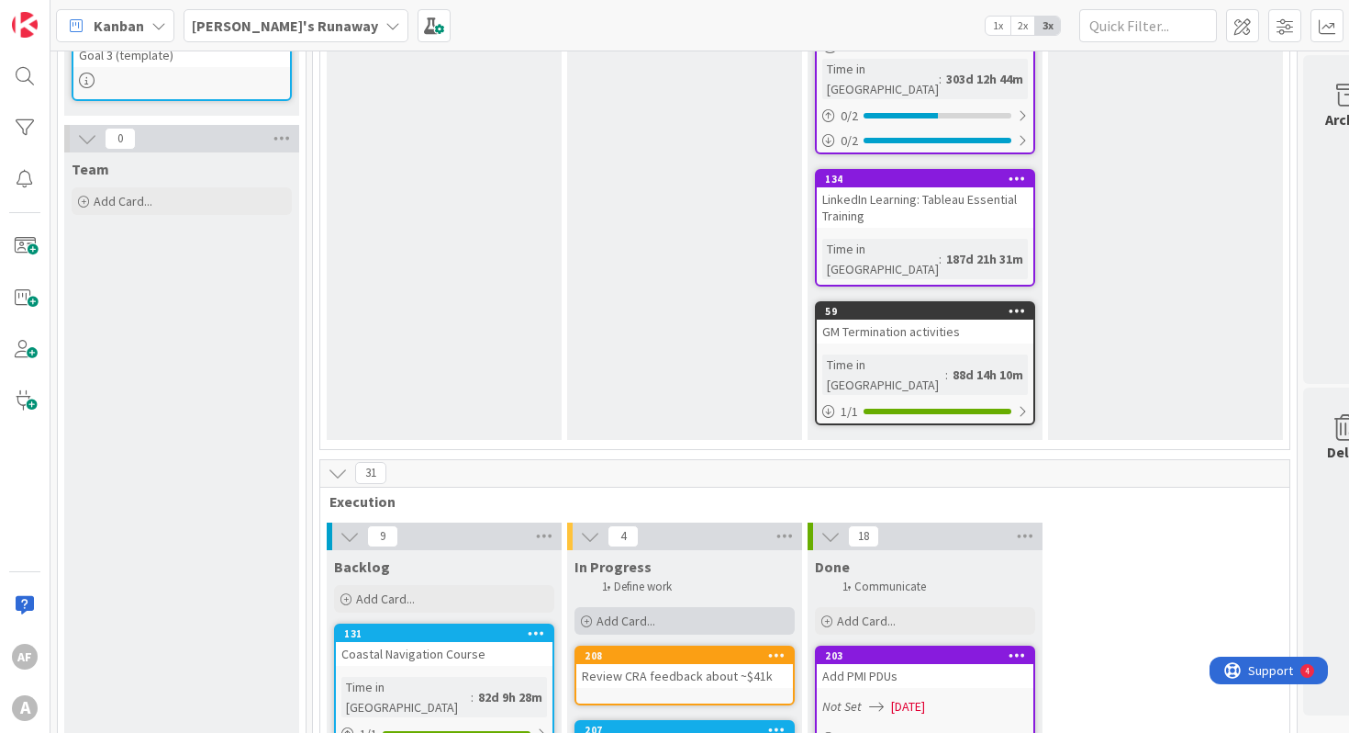
click at [667, 607] on div "Add Card..." at bounding box center [685, 621] width 220 height 28
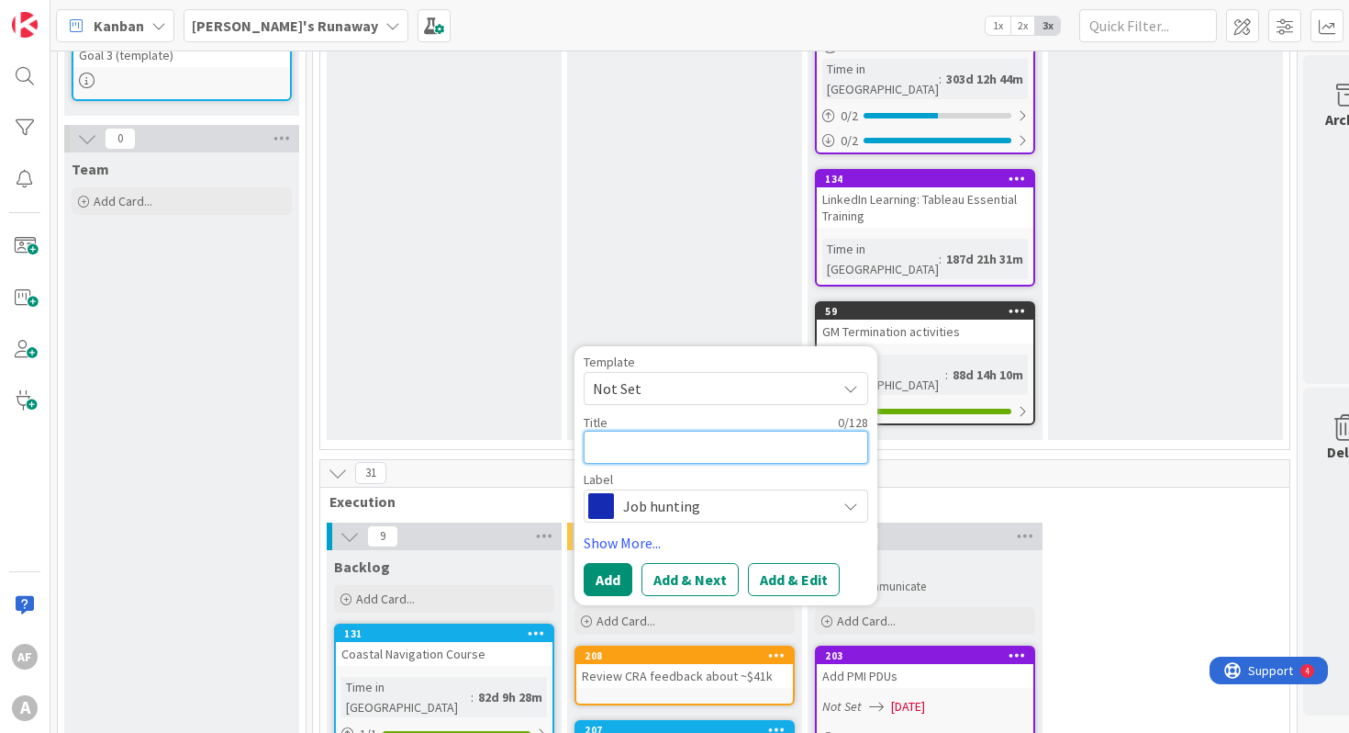
type textarea "x"
type textarea "L"
type textarea "x"
type textarea "Le"
type textarea "x"
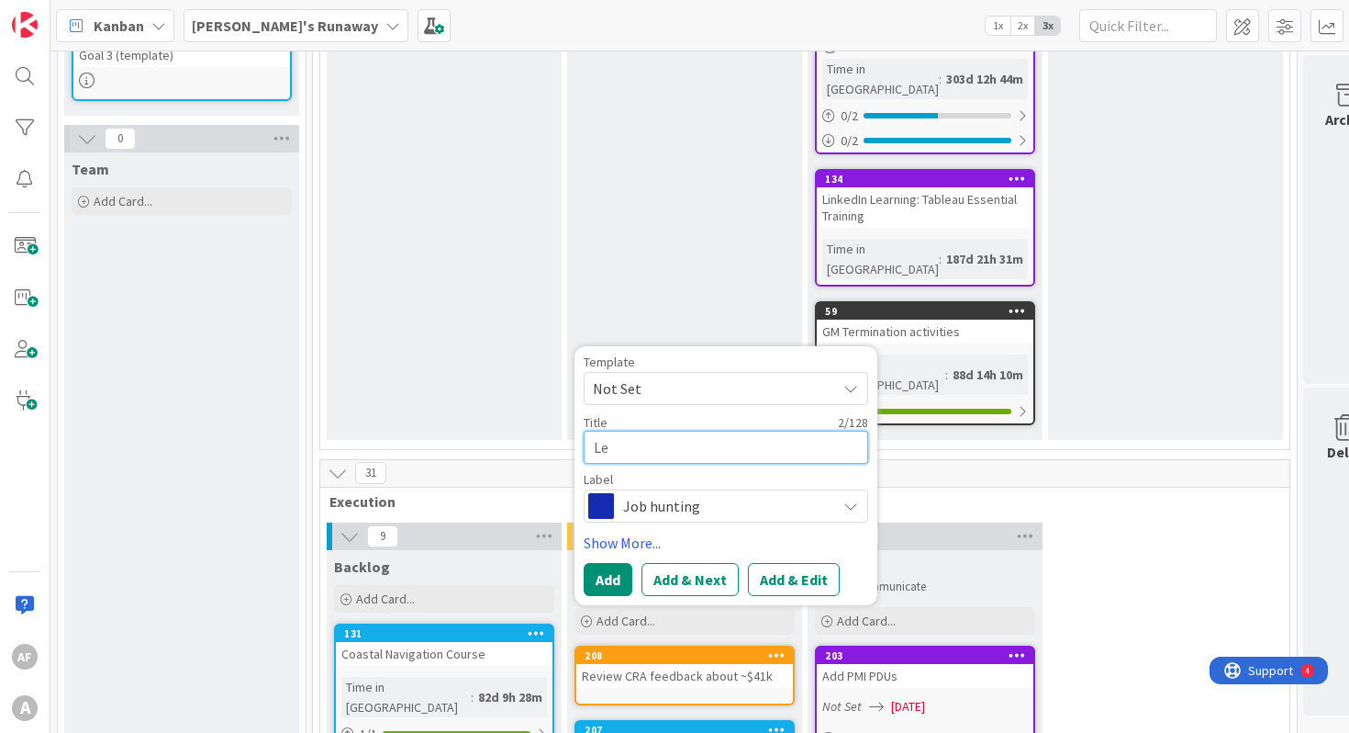
type textarea "LeT"
type textarea "x"
type textarea "LeTi"
type textarea "x"
type textarea "LeTip"
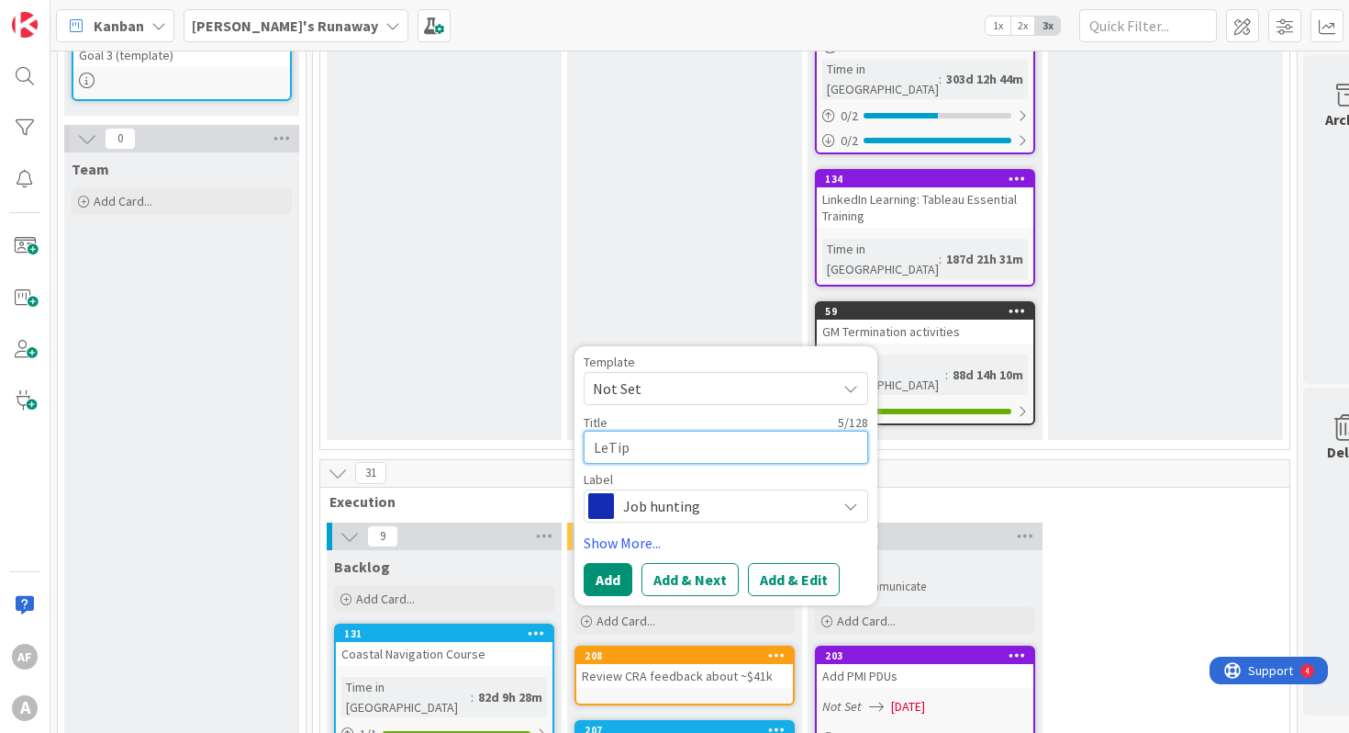
type textarea "x"
type textarea "LeTip"
type textarea "x"
type textarea "LeTip I"
type textarea "x"
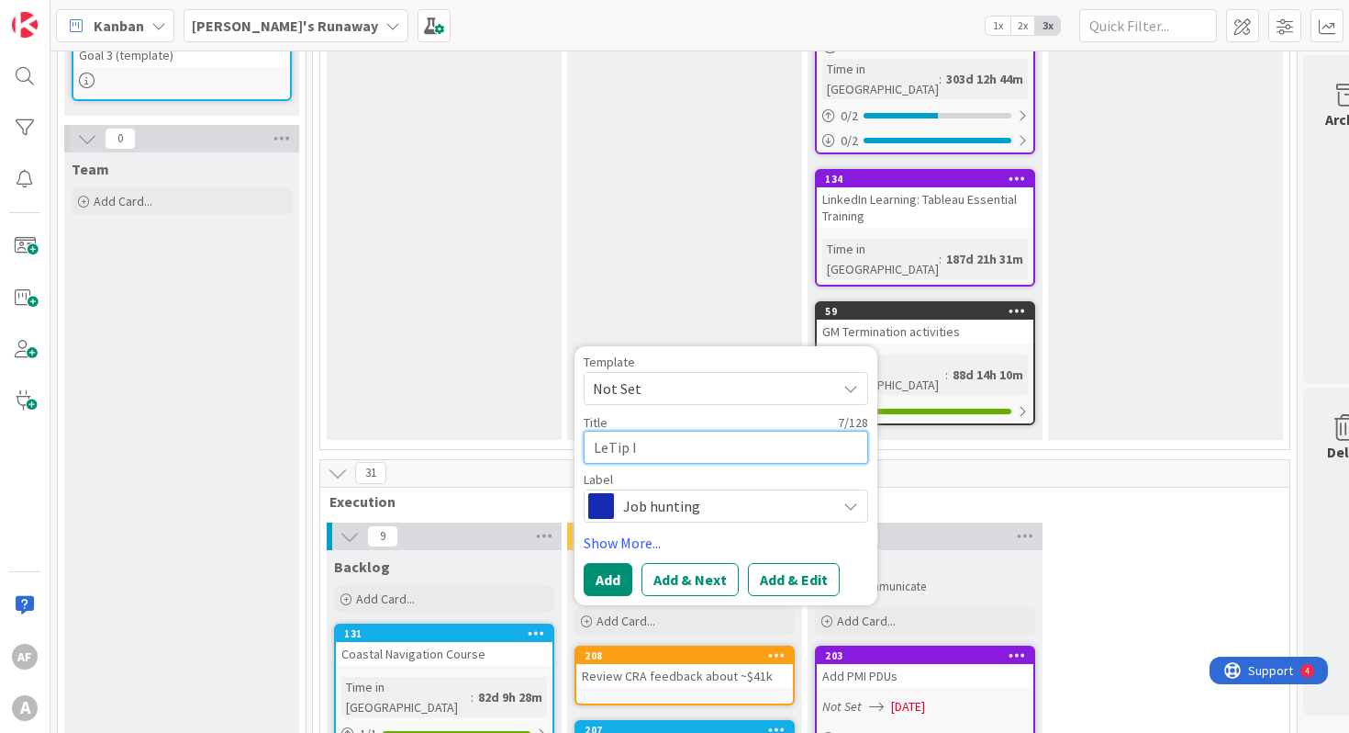
type textarea "LeTip In"
type textarea "x"
type textarea "LeTip Int"
type textarea "x"
type textarea "LeTip Into"
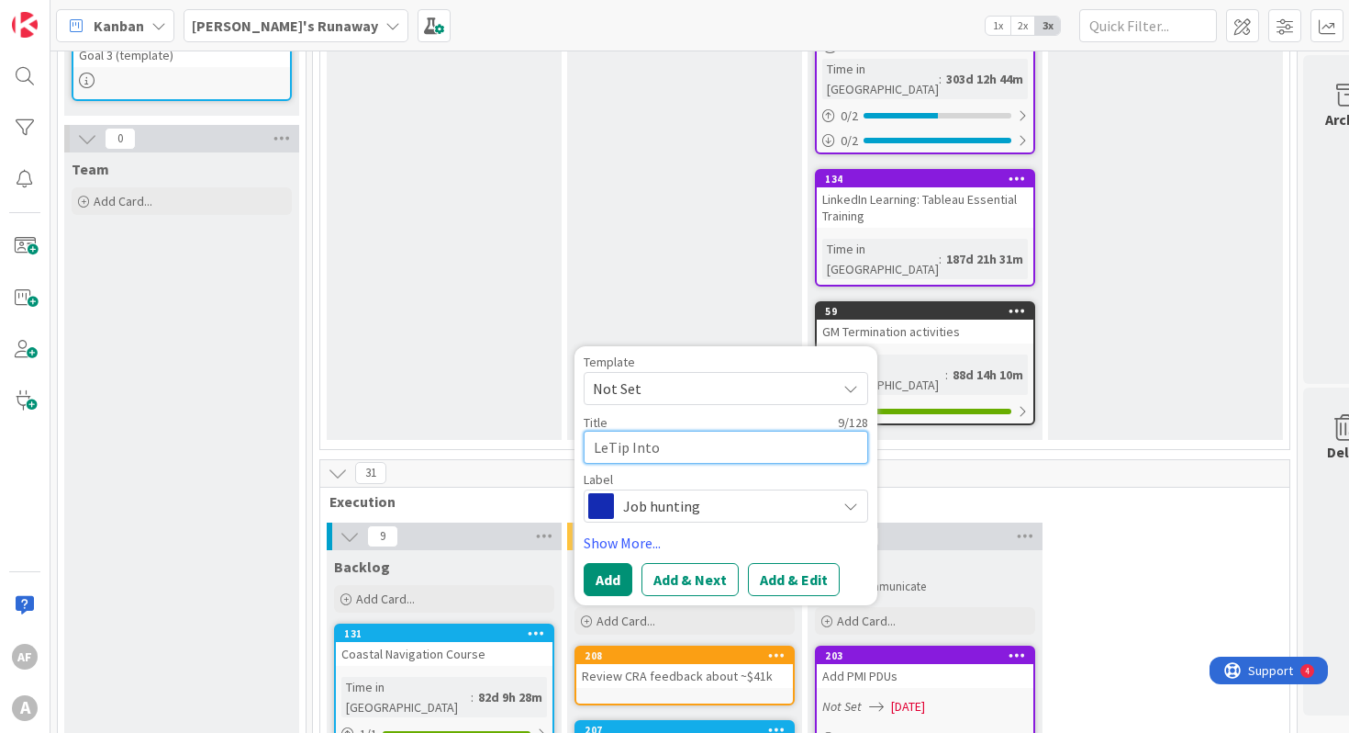
type textarea "x"
type textarea "LeTip Intor"
type textarea "x"
type textarea "LeTip Intor"
type textarea "x"
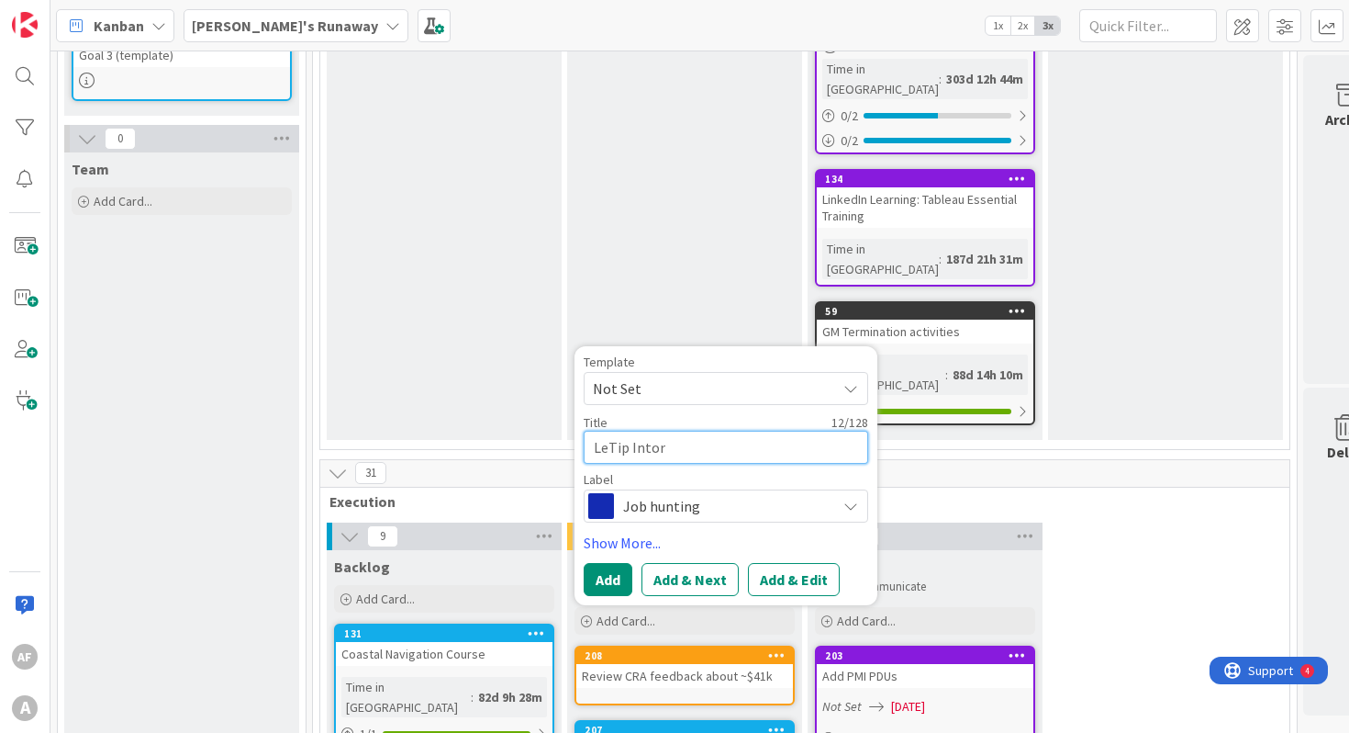
type textarea "LeTip Intor"
type textarea "x"
type textarea "LeTip Into"
type textarea "x"
type textarea "LeTip Int"
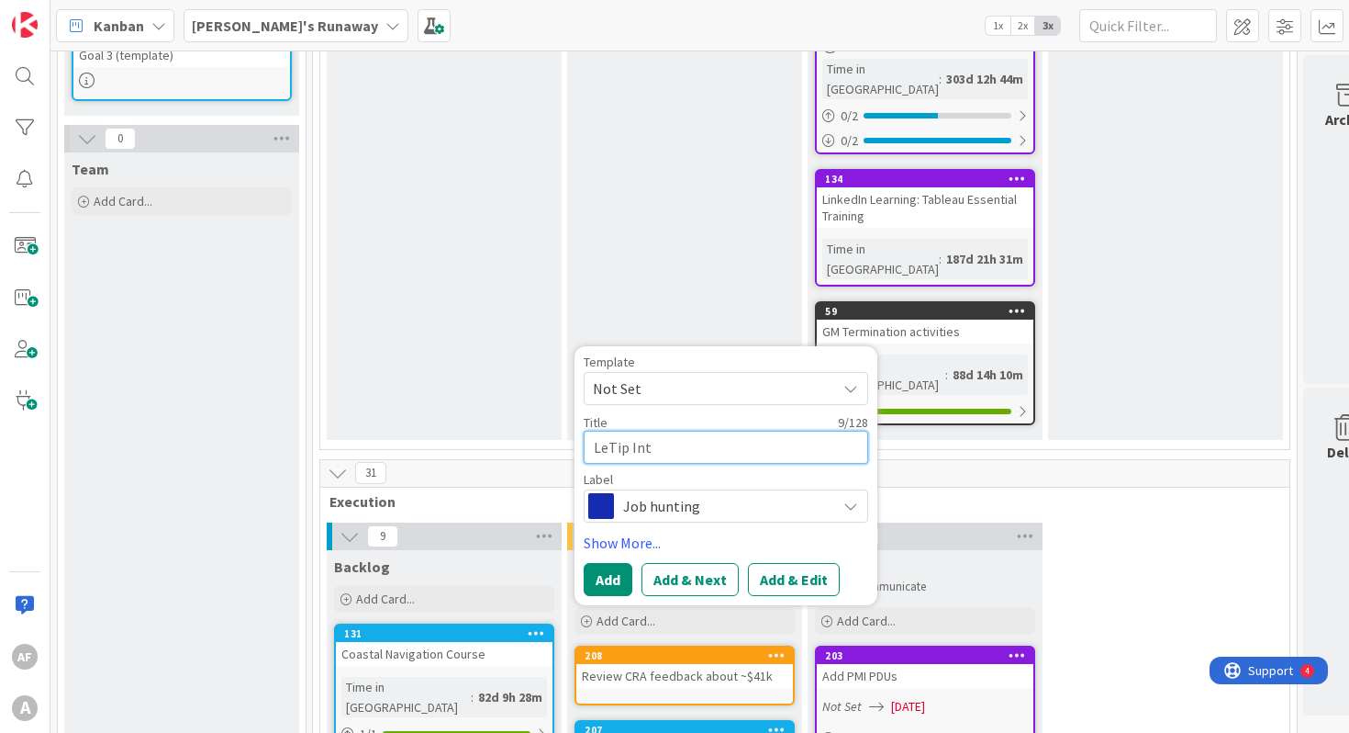
type textarea "x"
type textarea "LeTip Intr"
type textarea "x"
type textarea "LeTip Intro"
type textarea "x"
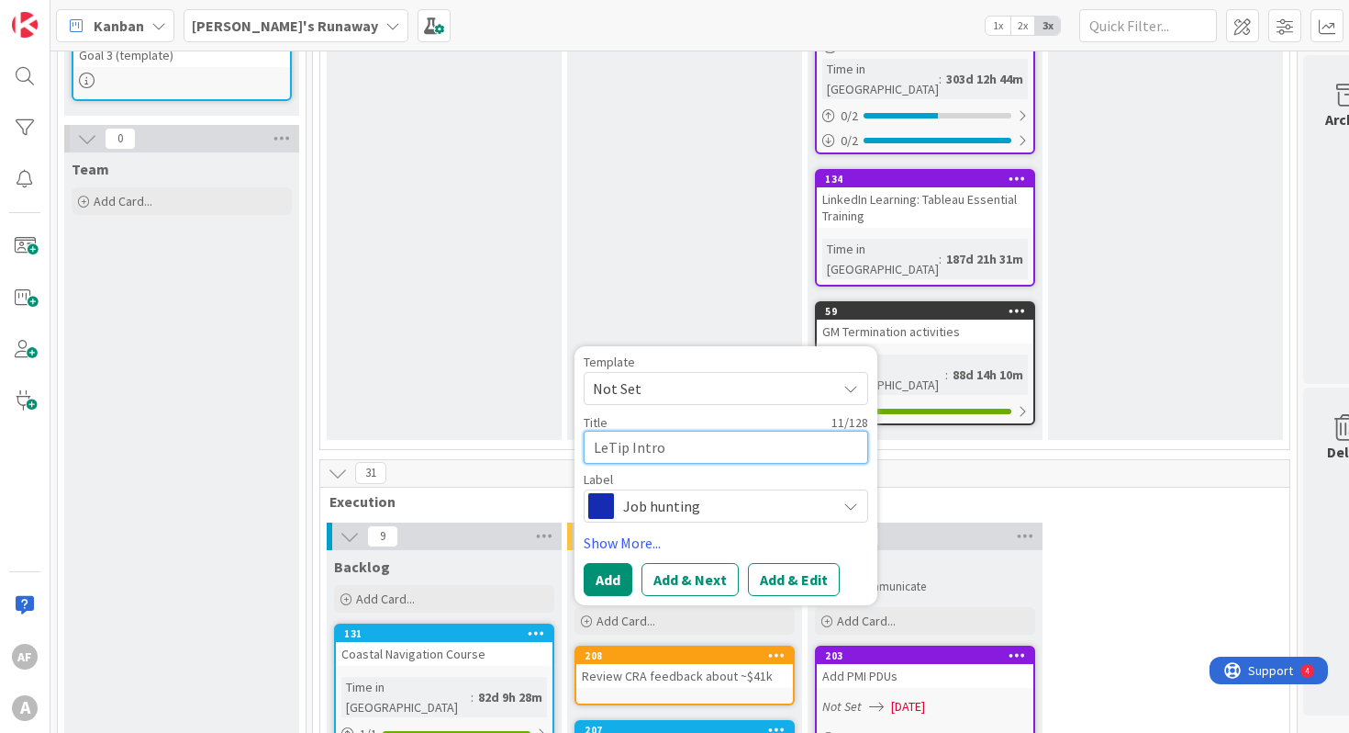
type textarea "LeTip Intro"
type textarea "x"
type textarea "LeTip Intro t"
type textarea "x"
type textarea "LeTip Intro"
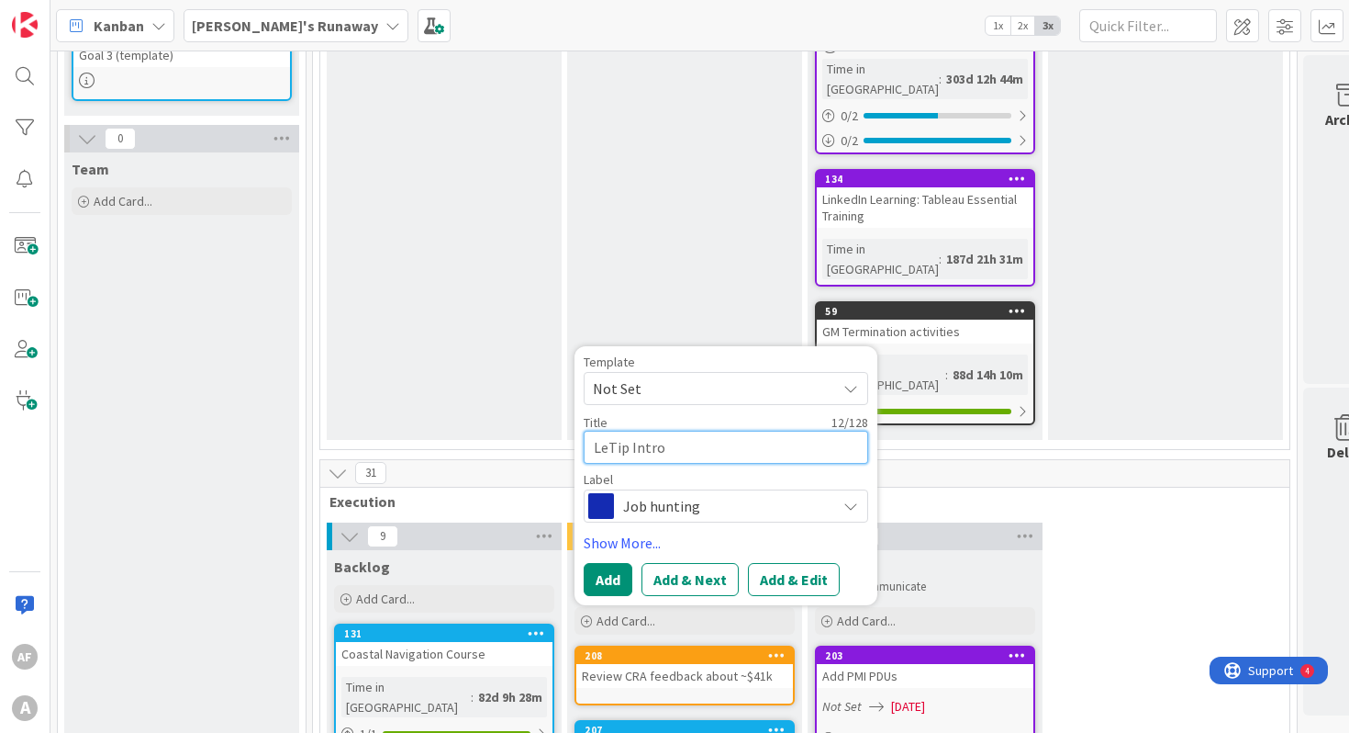
type textarea "x"
type textarea "LeTip Intro t"
type textarea "x"
type textarea "LeTip Intro to"
type textarea "x"
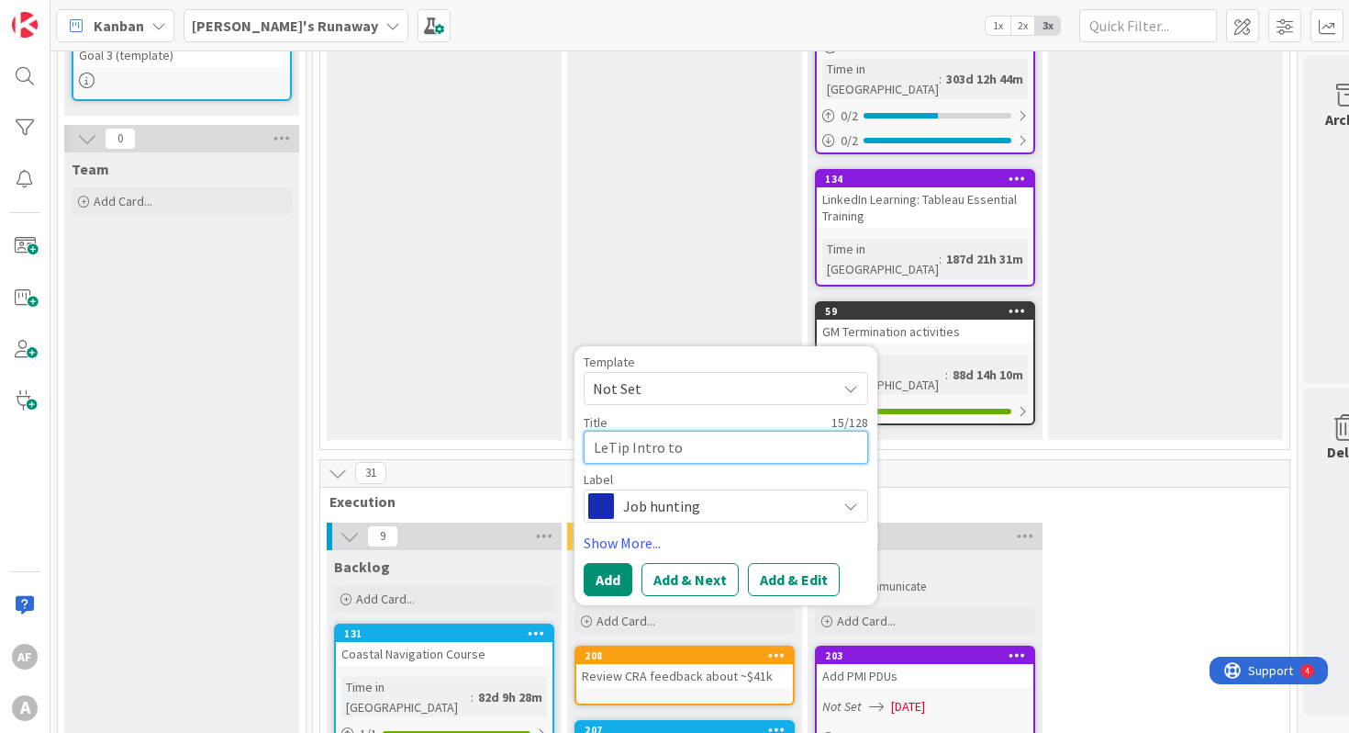
type textarea "LeTip Intro to T"
type textarea "x"
type textarea "LeTip Intro to Ty"
click at [692, 493] on span "Job hunting" at bounding box center [725, 506] width 204 height 26
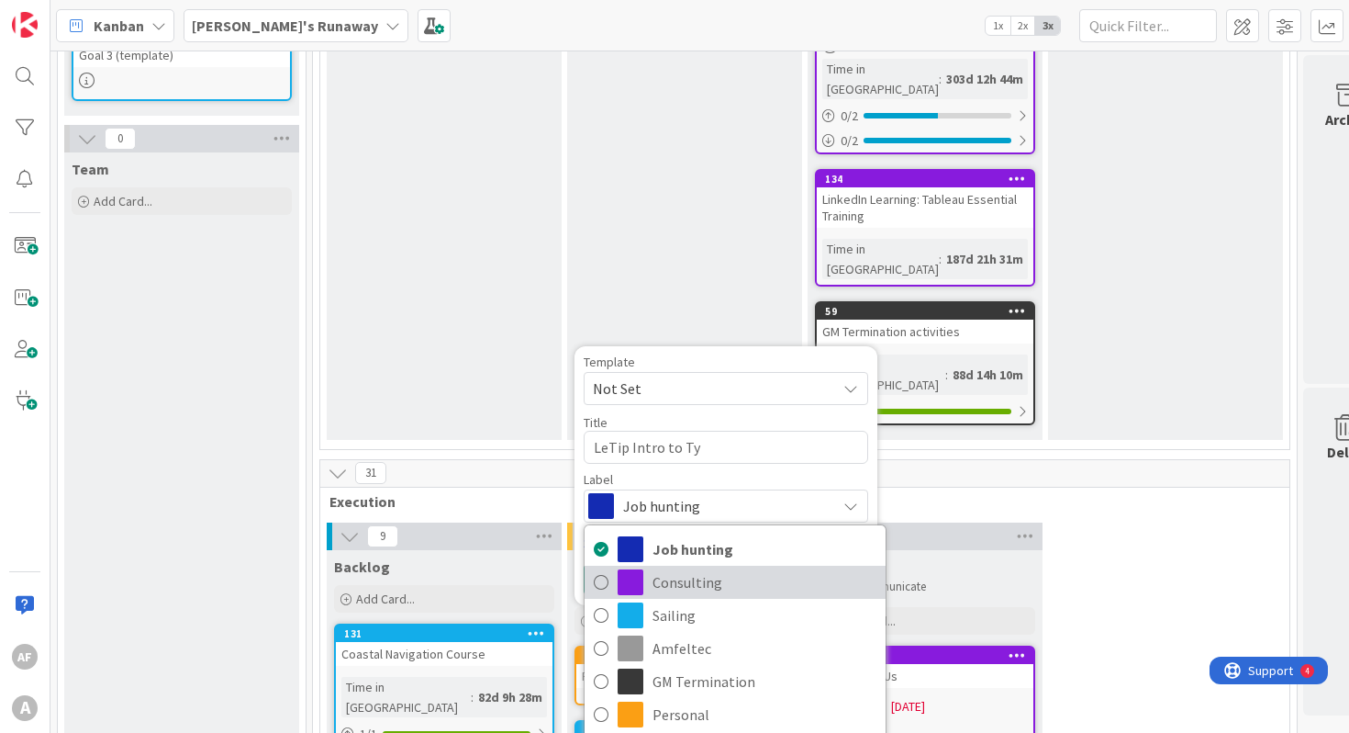
click at [734, 568] on span "Consulting" at bounding box center [765, 582] width 224 height 28
type textarea "x"
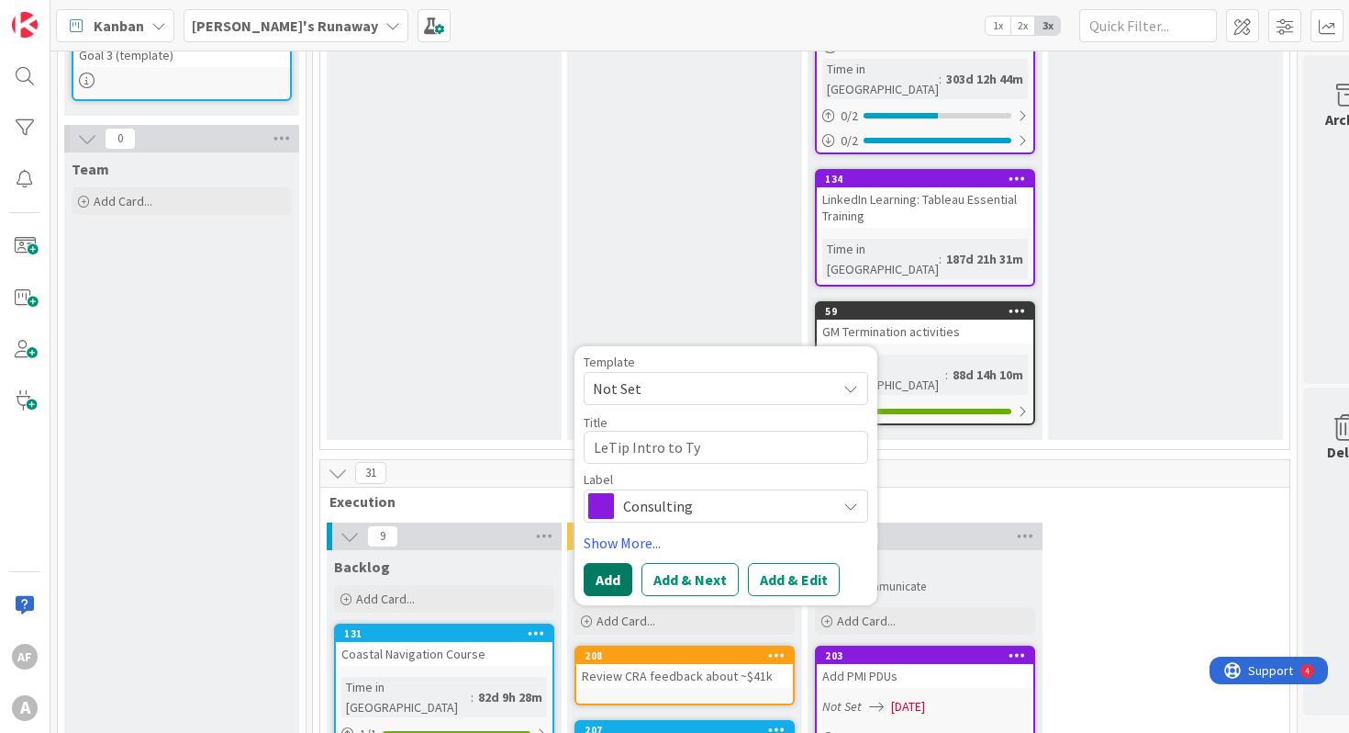
click at [614, 563] on button "Add" at bounding box center [608, 579] width 49 height 33
